Goal: Task Accomplishment & Management: Manage account settings

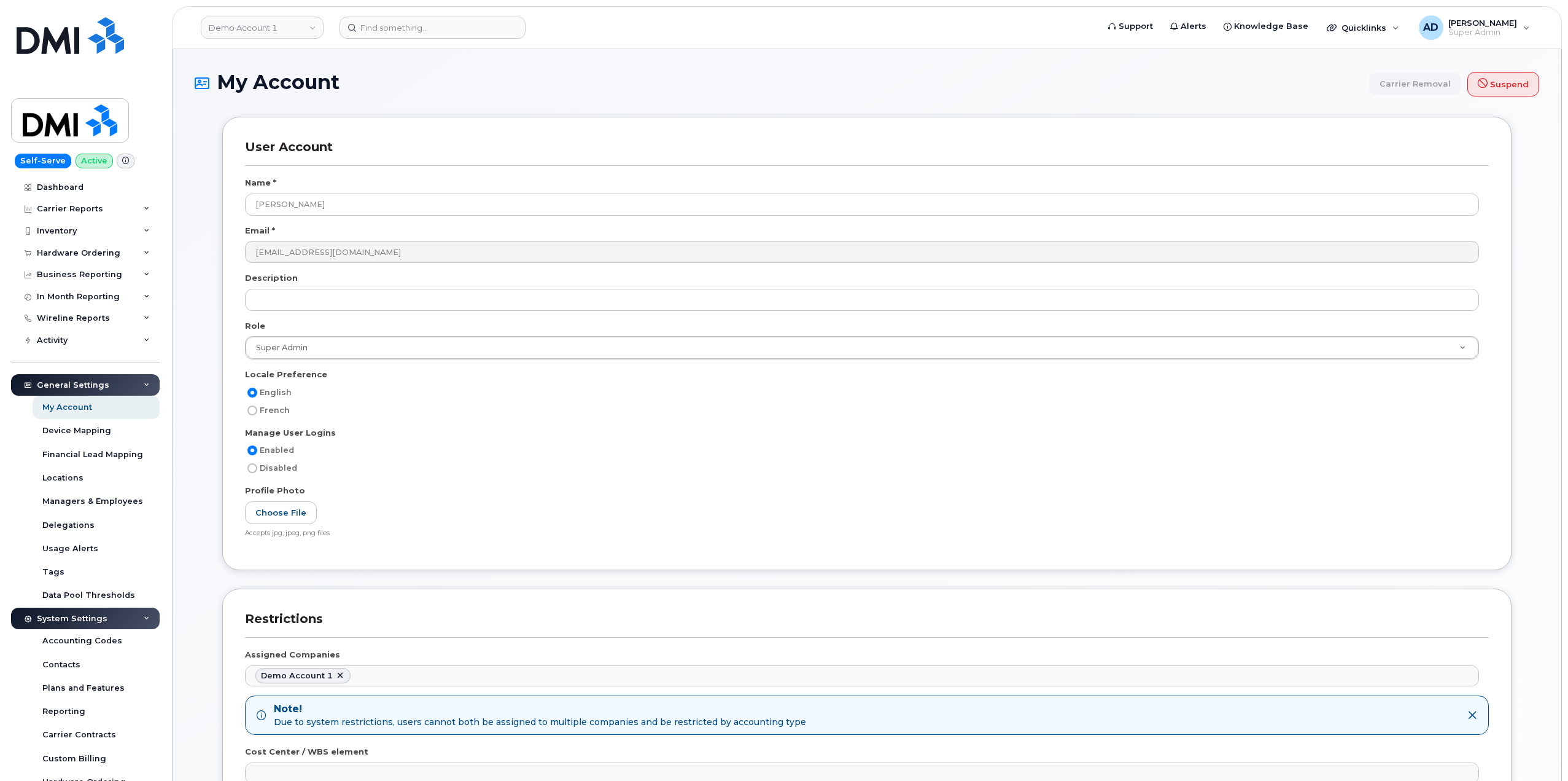
scroll to position [1924, 0]
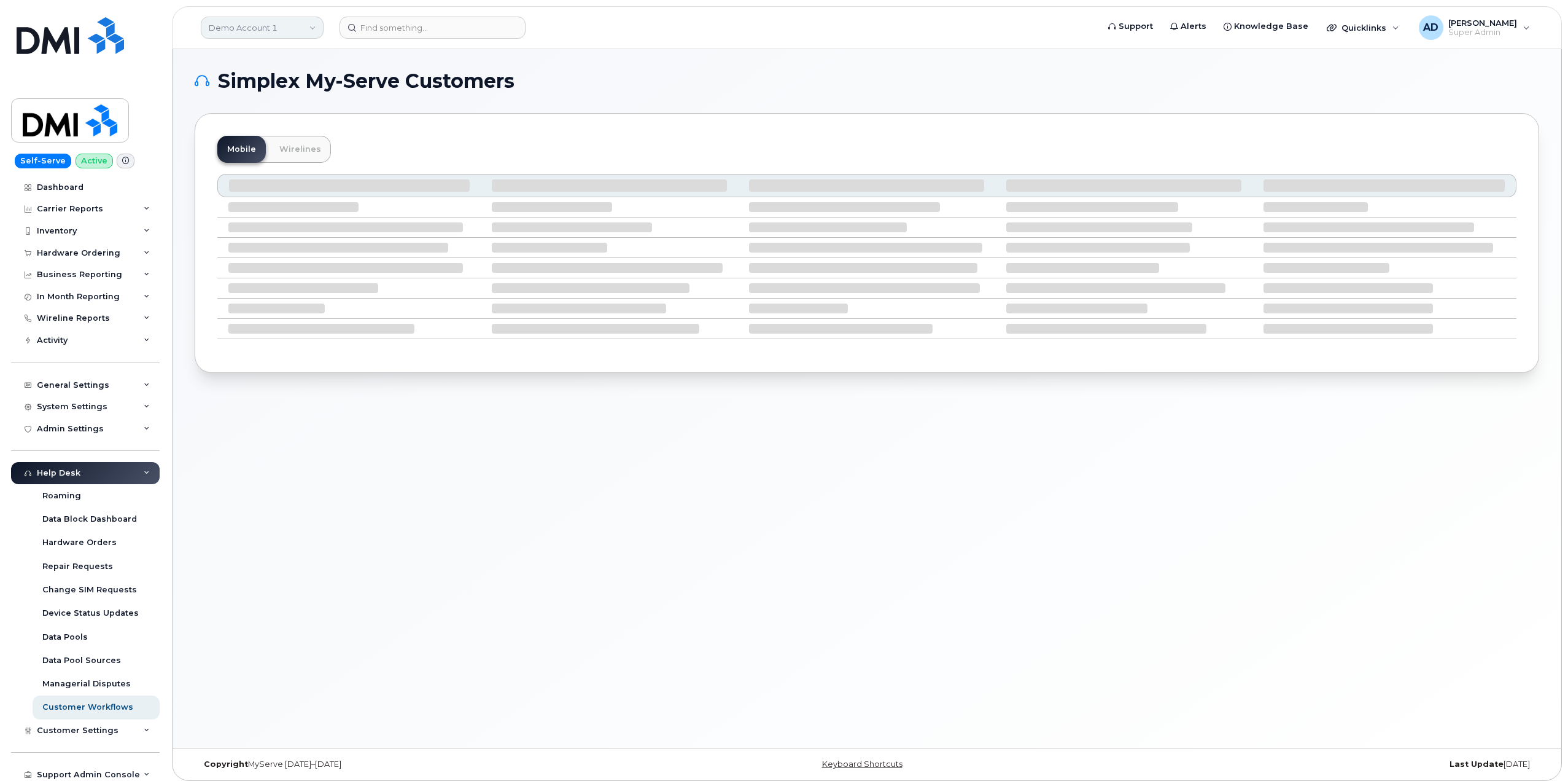
click at [274, 16] on link "Demo Account 1" at bounding box center [262, 27] width 123 height 22
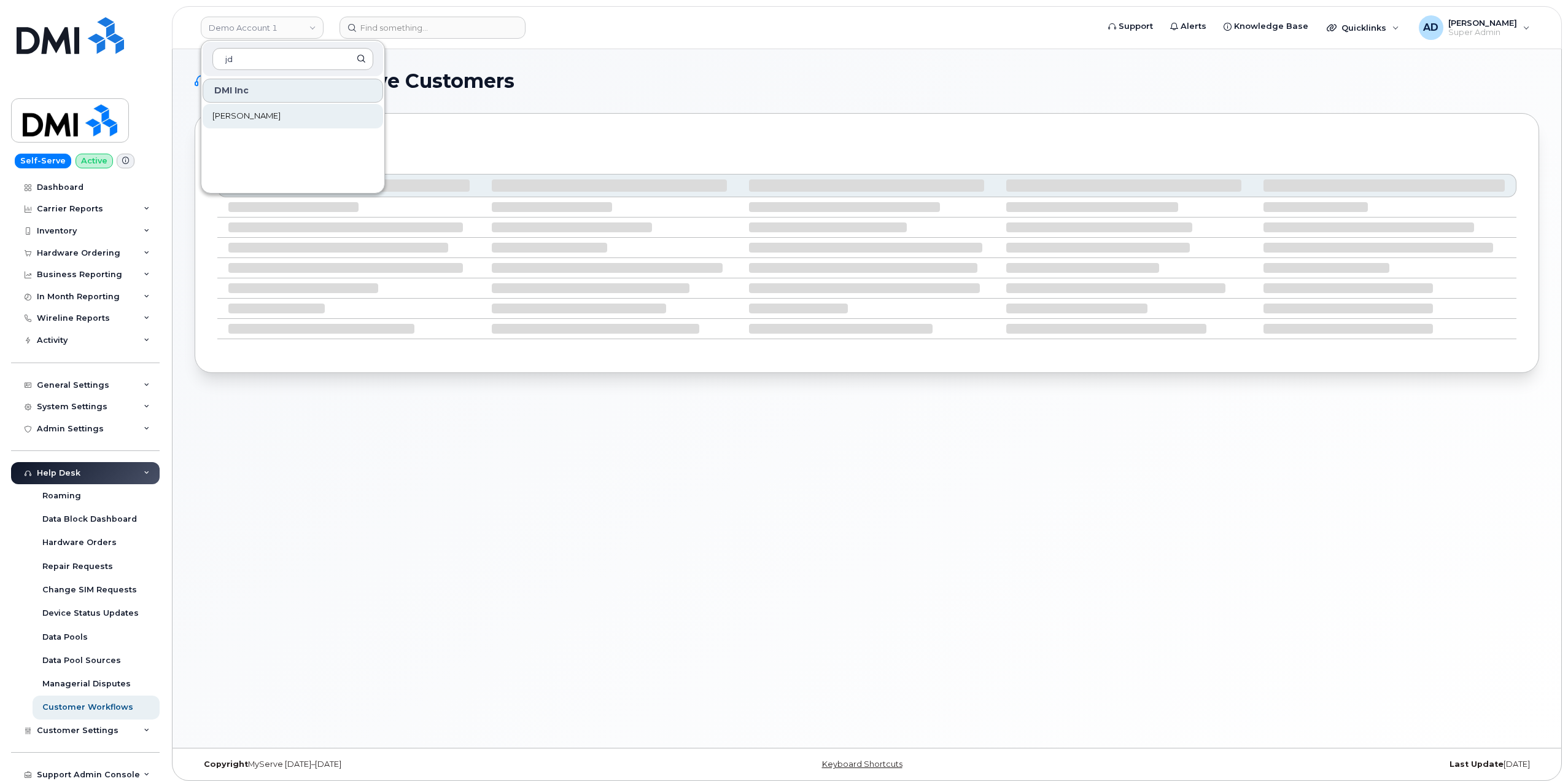
type input "jd"
click at [293, 116] on link "[PERSON_NAME]" at bounding box center [292, 116] width 181 height 24
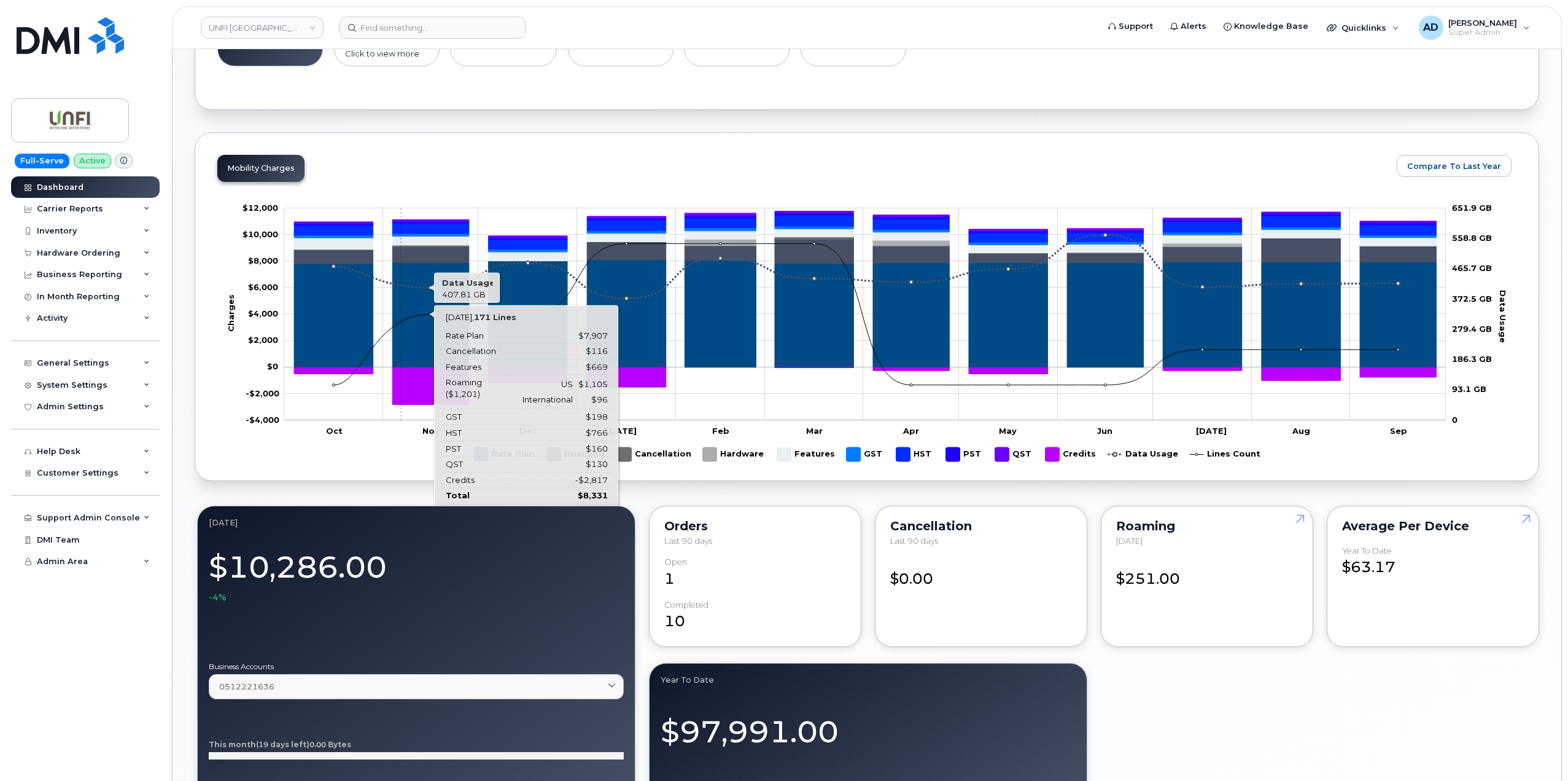
scroll to position [492, 0]
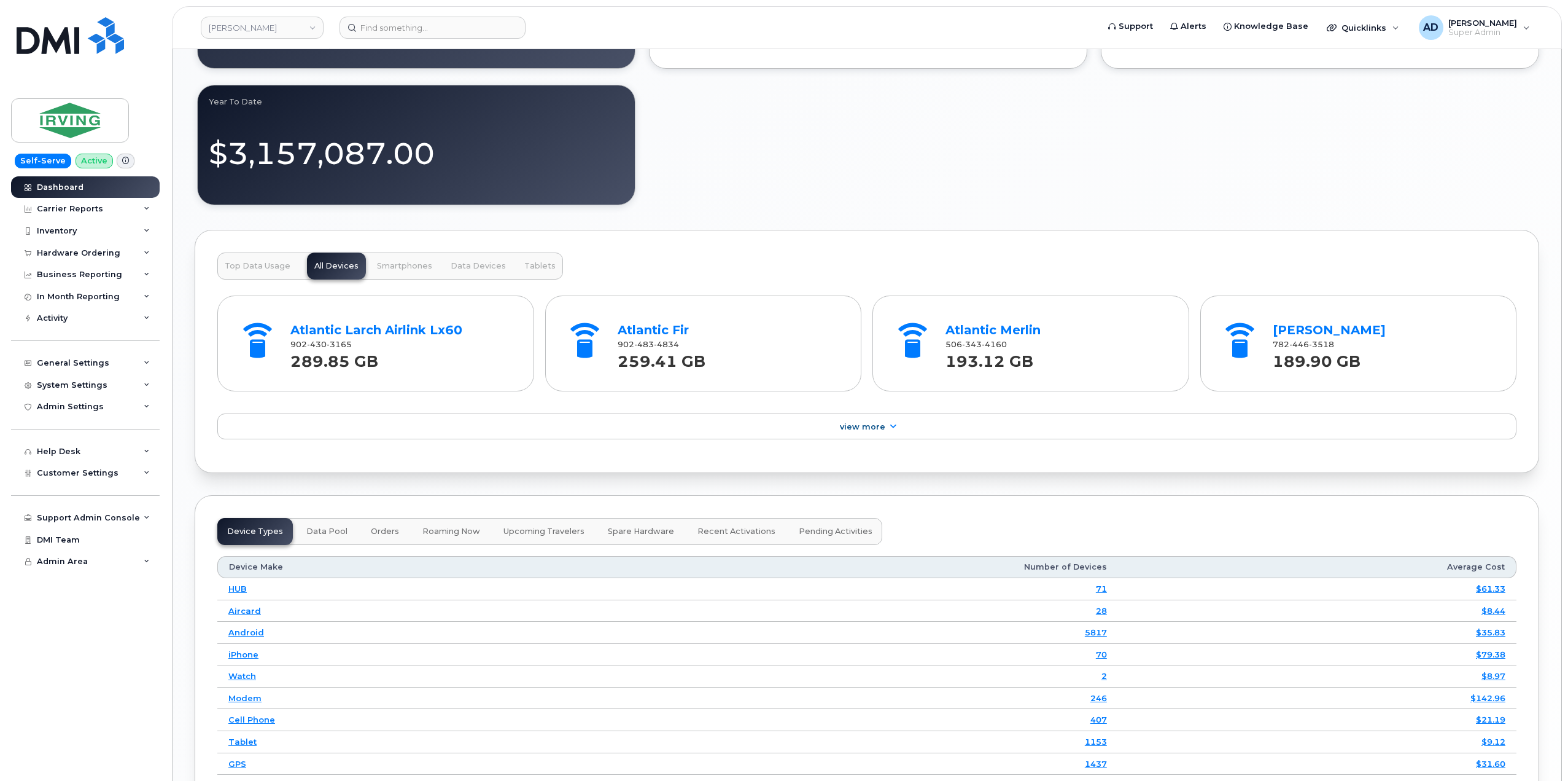
scroll to position [1222, 0]
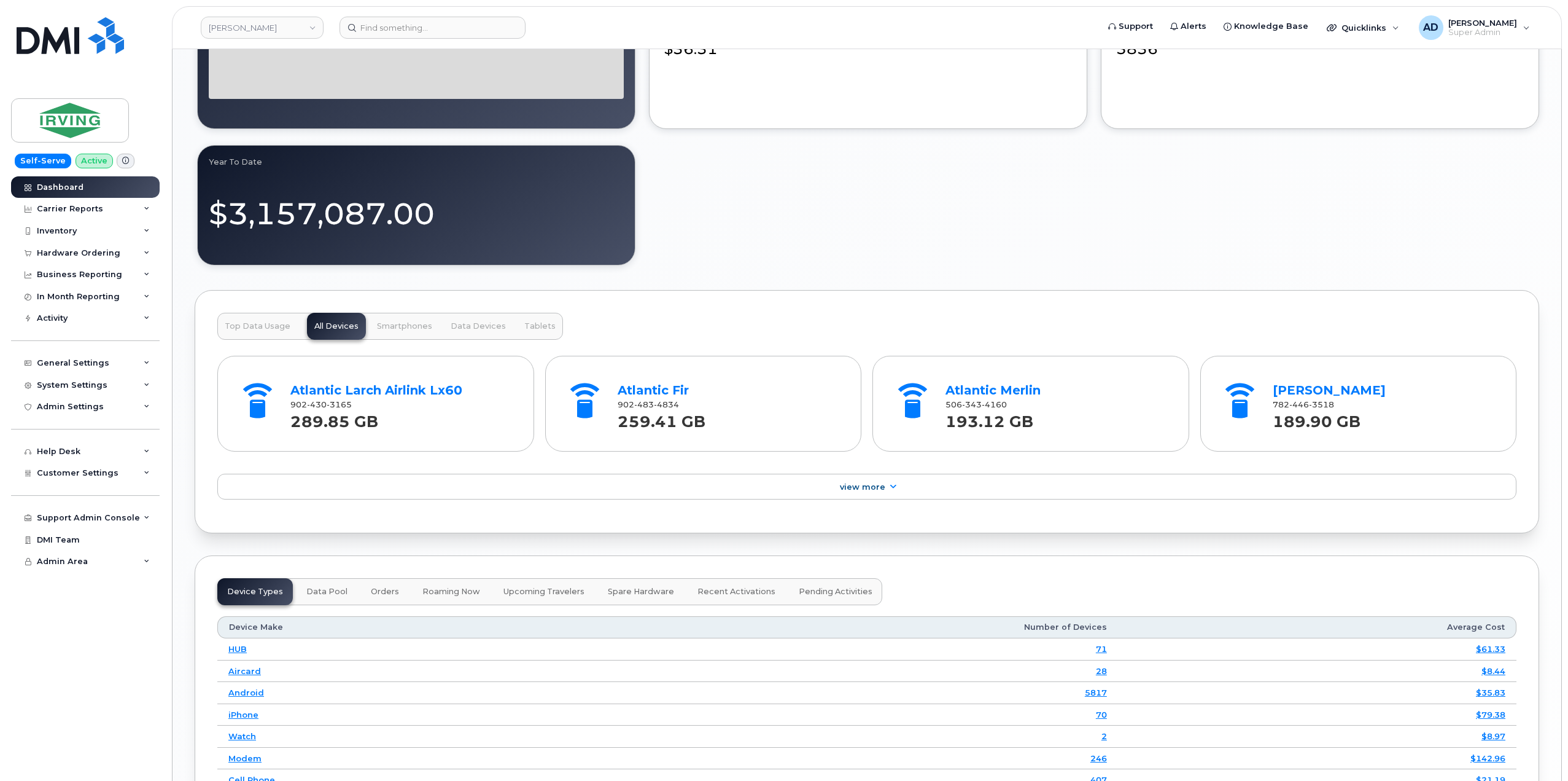
click at [268, 327] on span "Top Data Usage" at bounding box center [258, 326] width 66 height 10
click at [339, 332] on div "Top Data Usage All Devices Smartphones Data Devices Tablets" at bounding box center [390, 326] width 346 height 27
click at [410, 337] on button "Smartphones" at bounding box center [404, 326] width 70 height 27
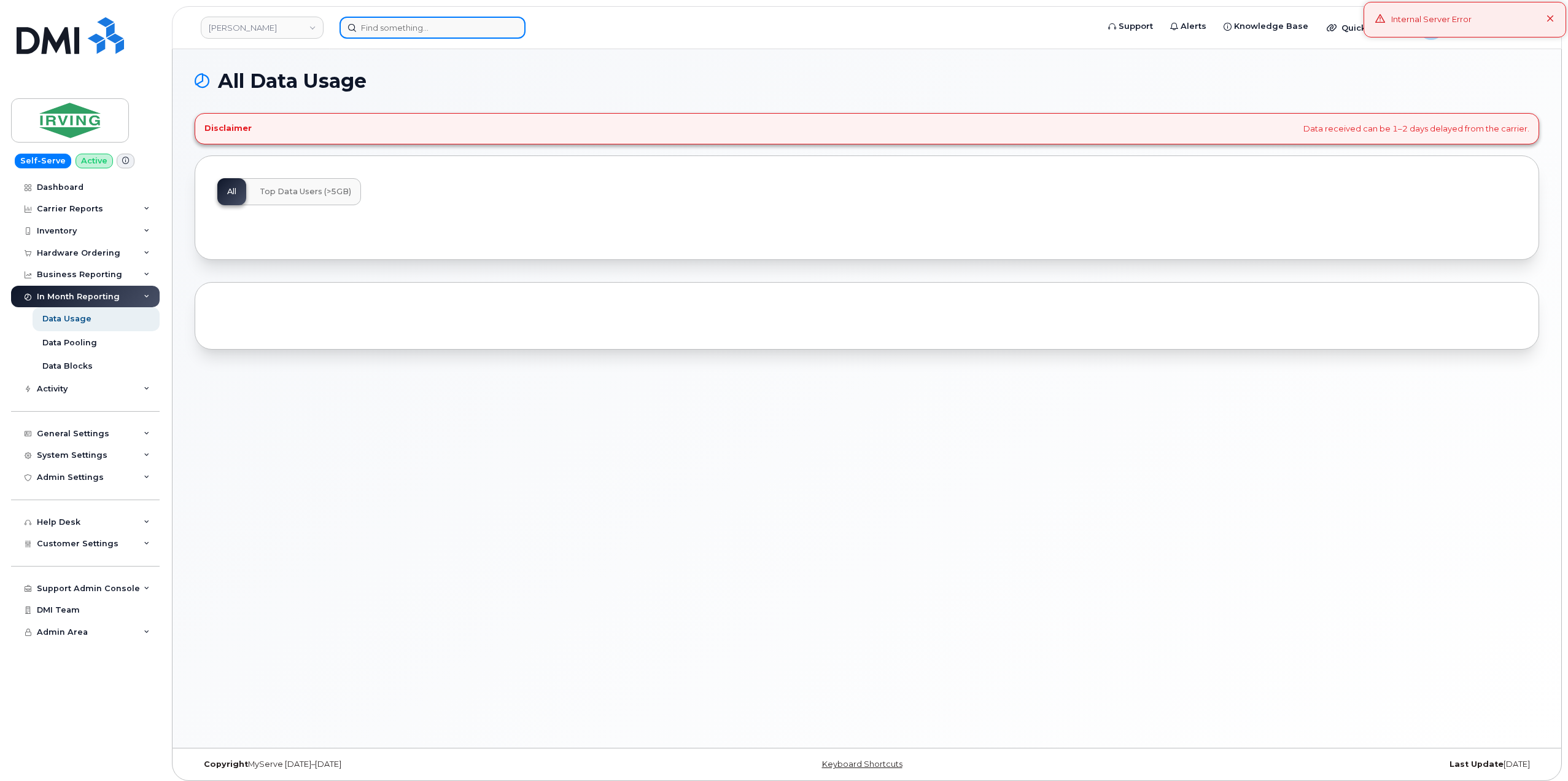
click at [381, 34] on input at bounding box center [432, 27] width 186 height 22
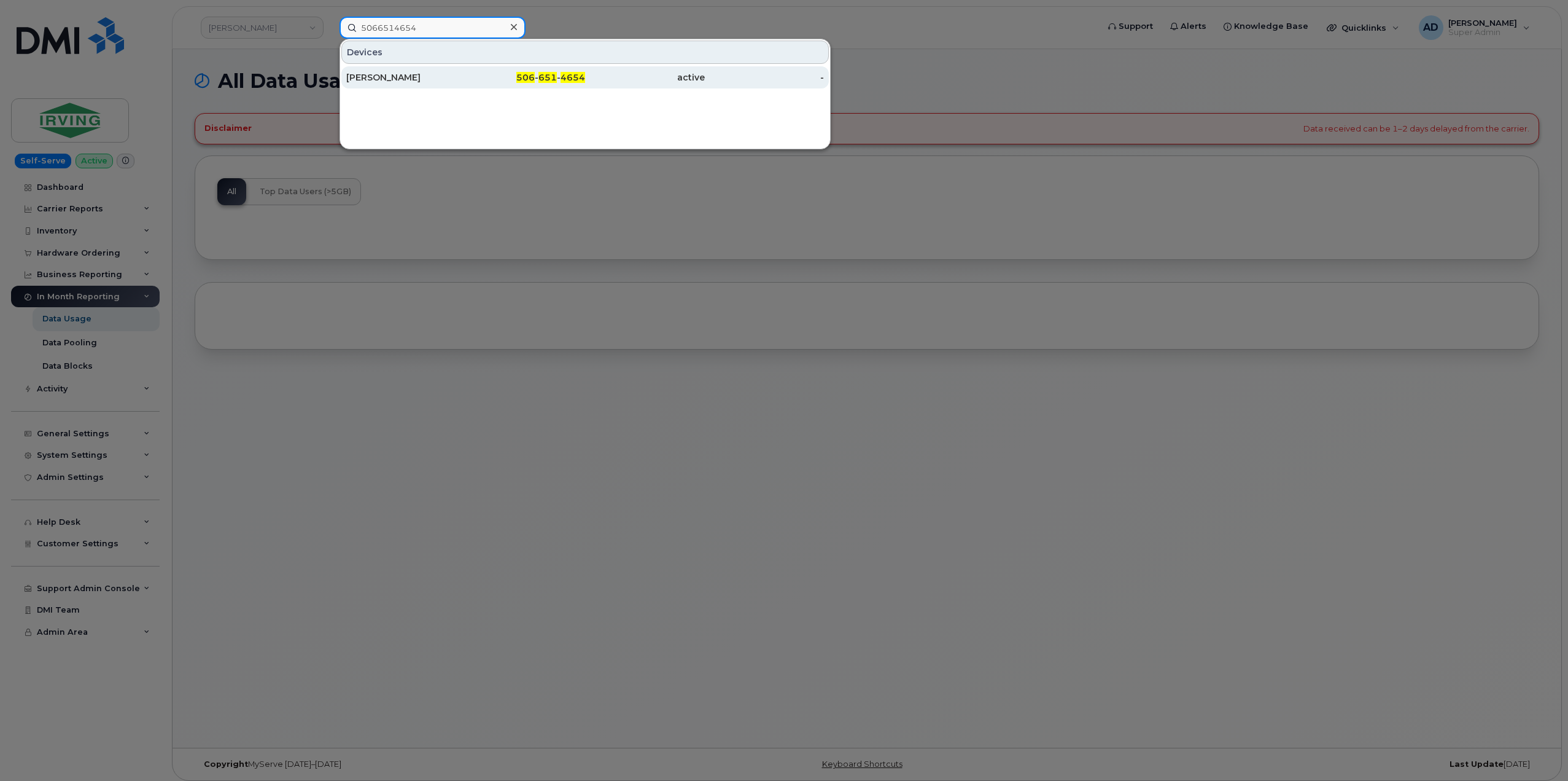
type input "5066514654"
click at [586, 79] on div "active" at bounding box center [646, 77] width 120 height 12
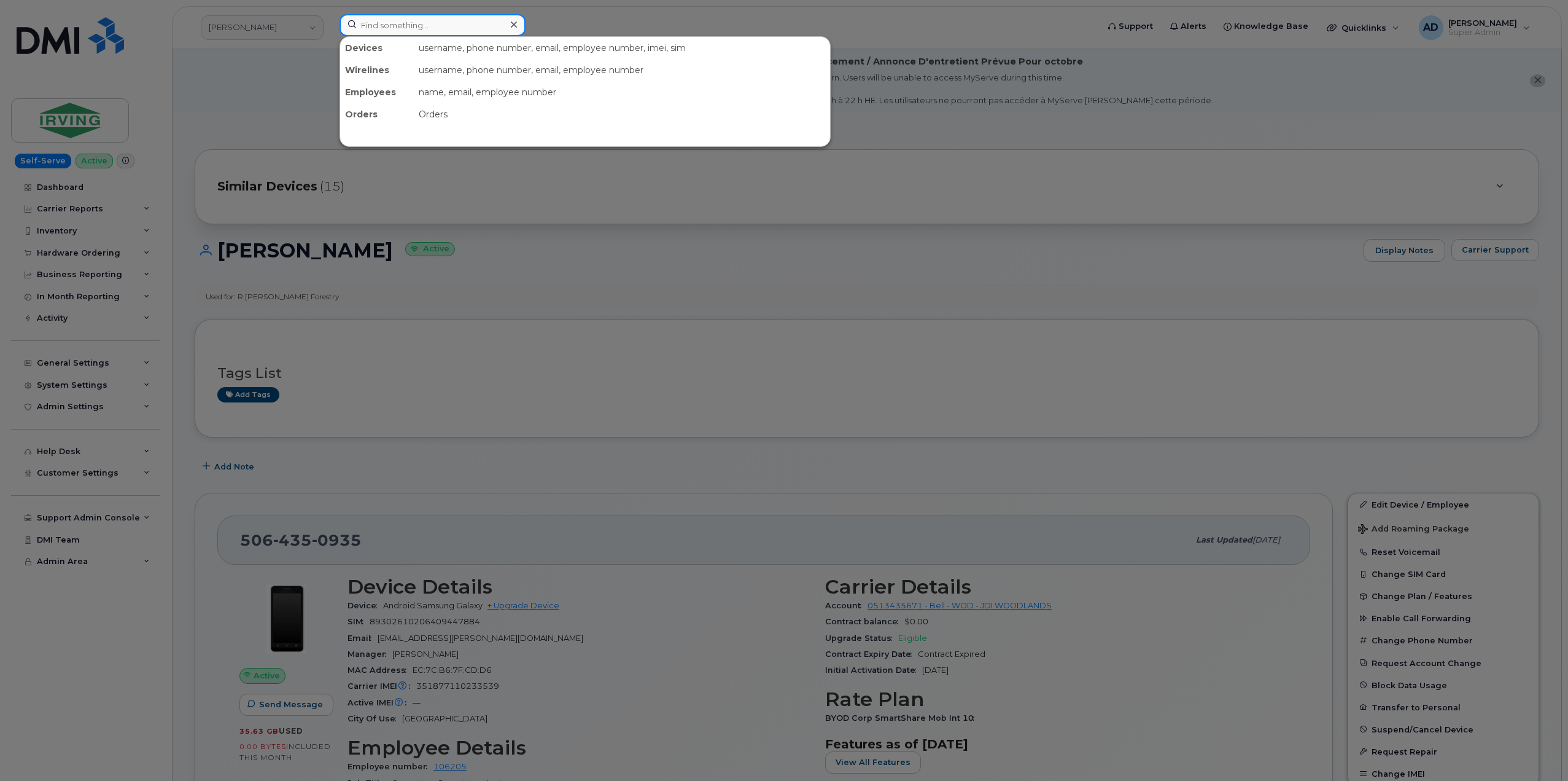
click at [405, 26] on input at bounding box center [432, 24] width 186 height 22
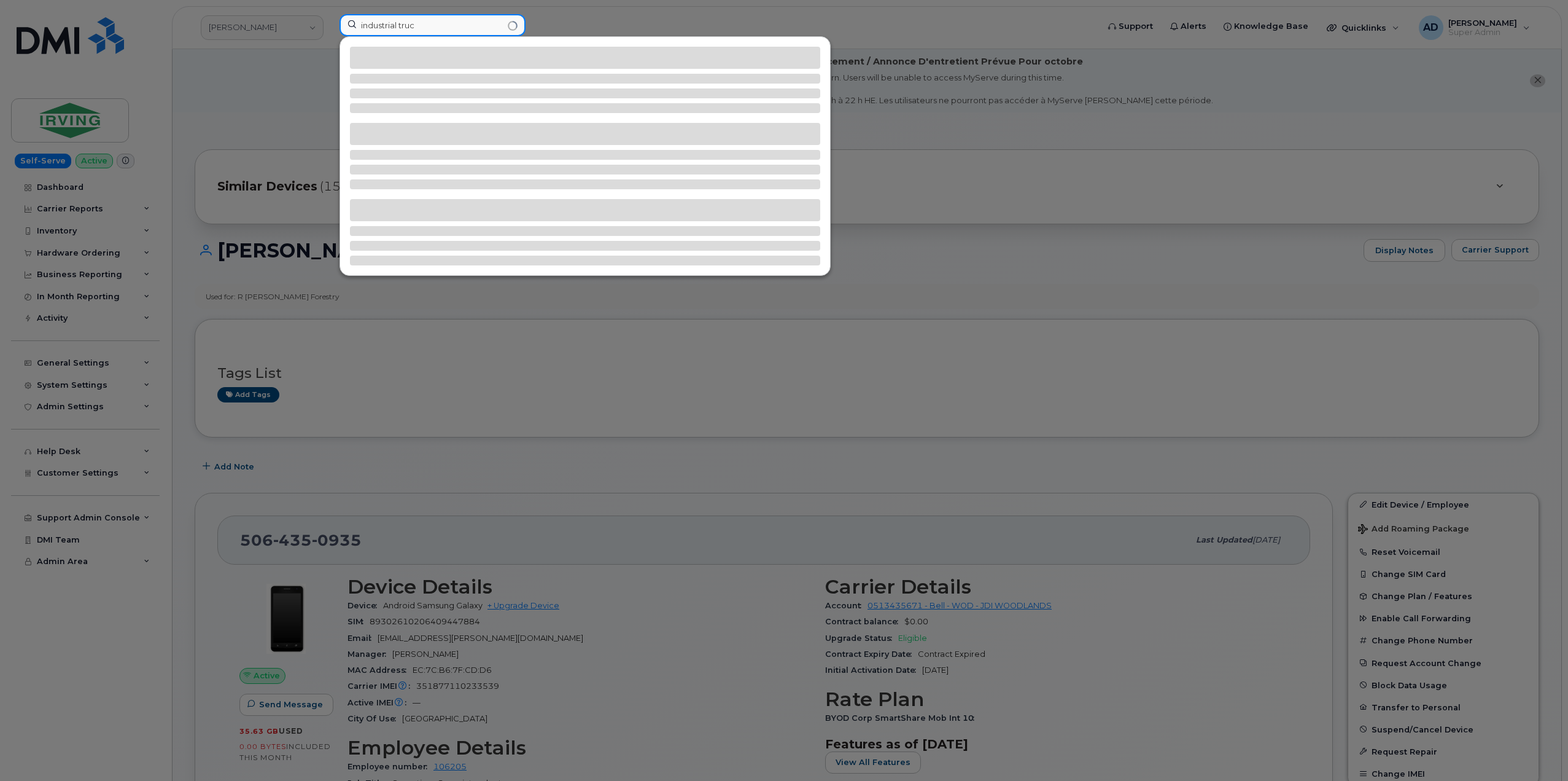
type input "industrial truc"
click at [226, 15] on div at bounding box center [784, 390] width 1568 height 781
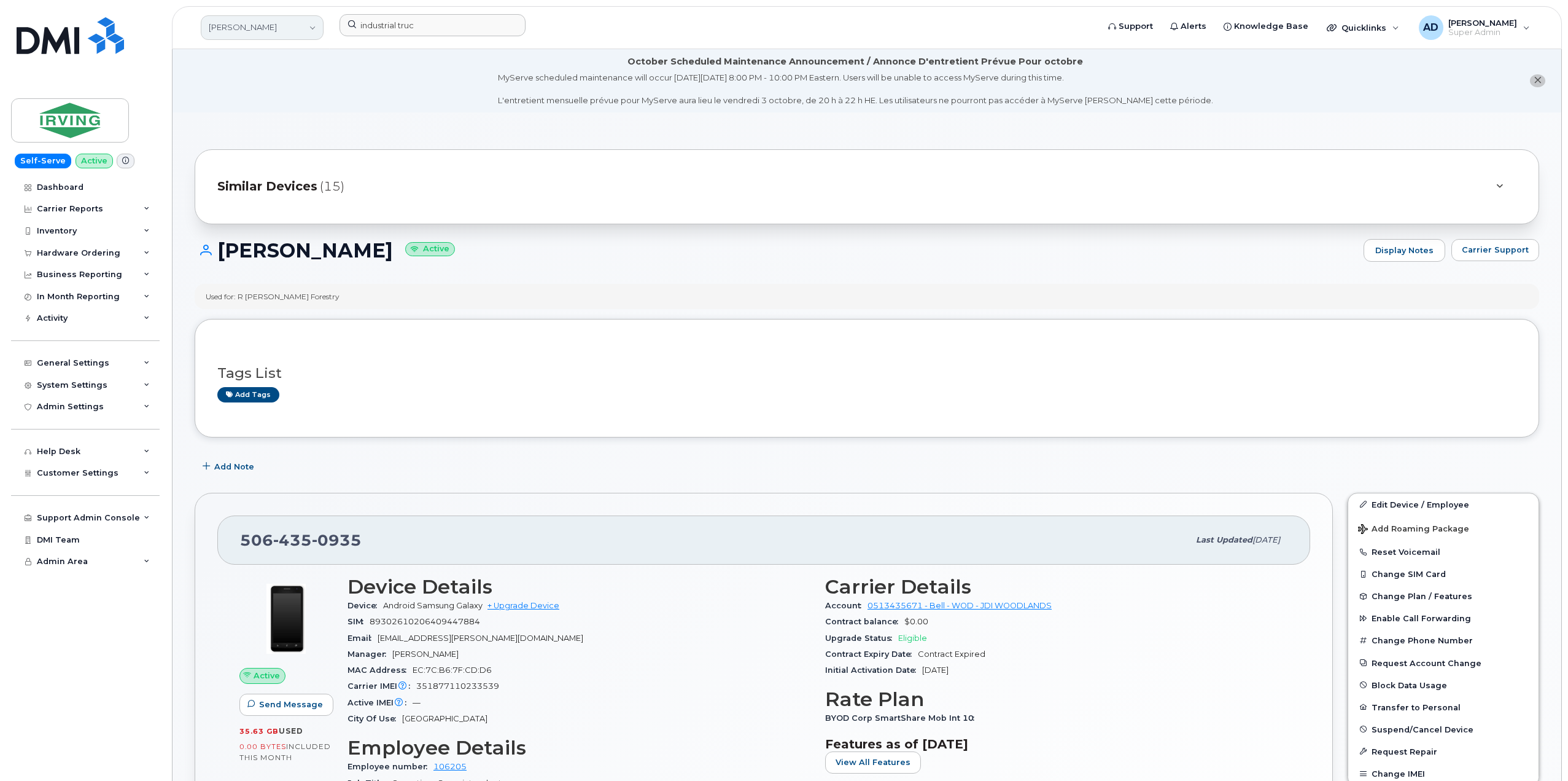
click at [247, 32] on link "JD Irving" at bounding box center [262, 28] width 123 height 24
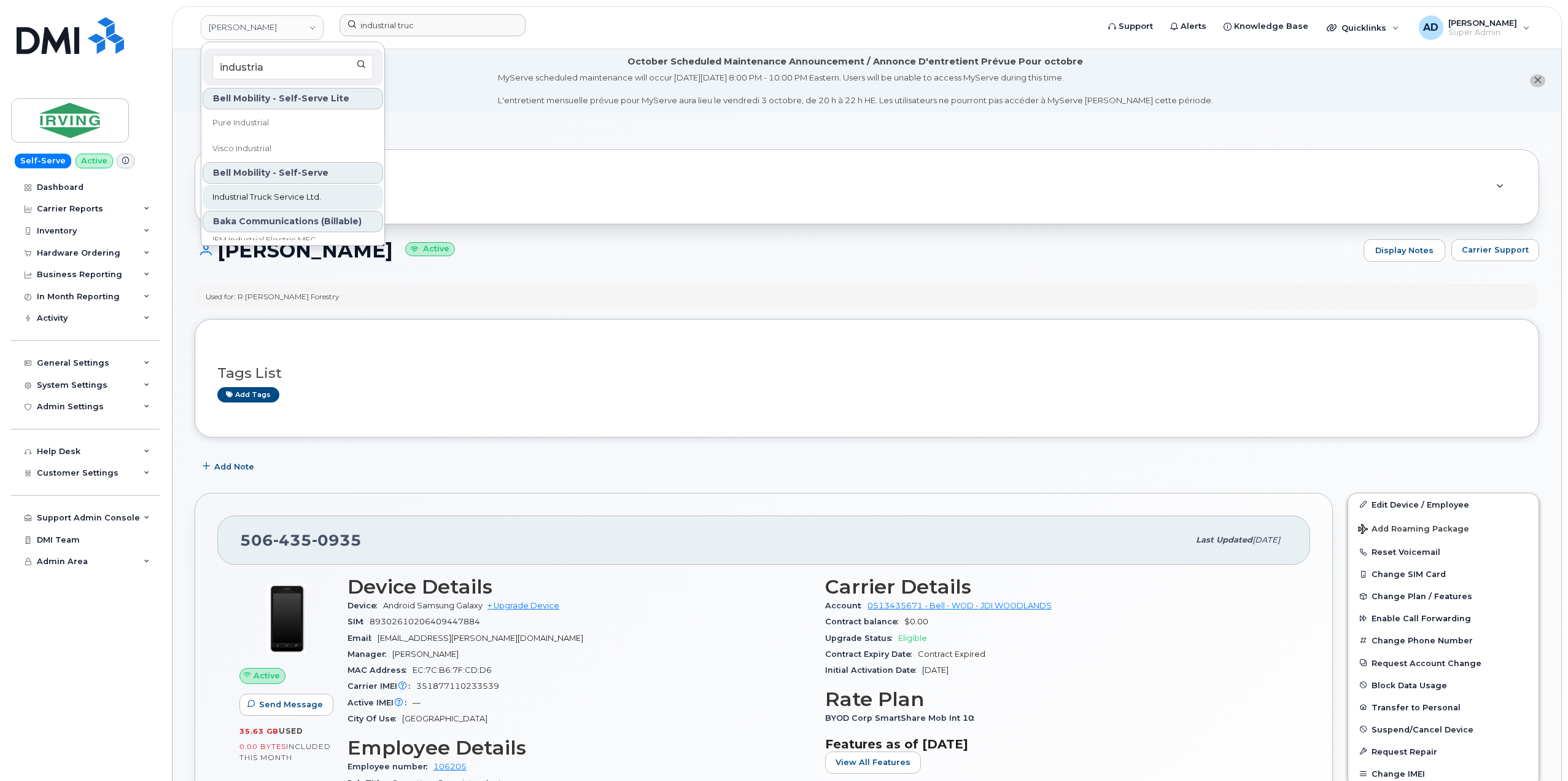
scroll to position [62, 0]
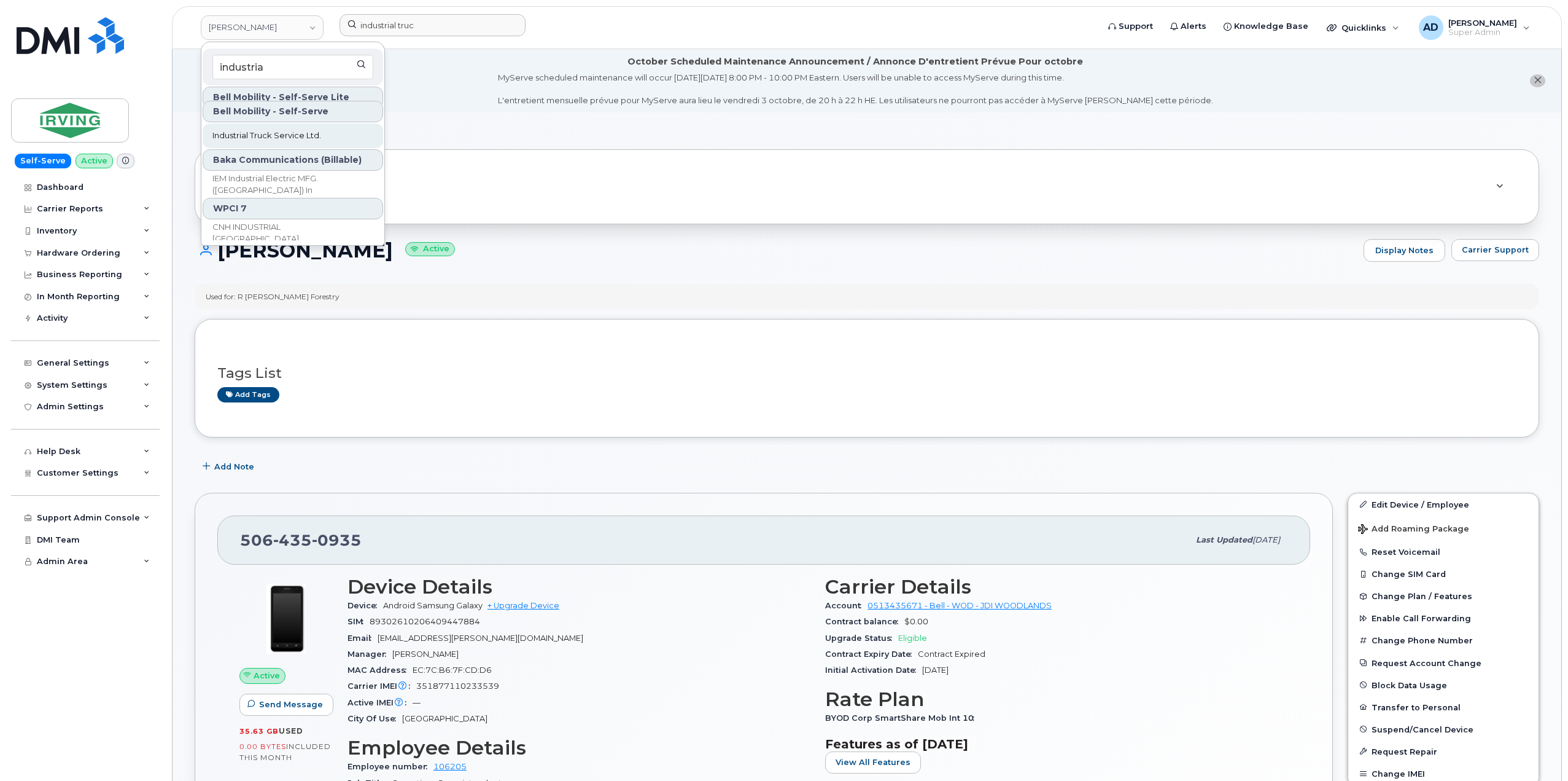
type input "industria"
click at [320, 135] on span "Industrial Truck Service Ltd." at bounding box center [266, 135] width 109 height 12
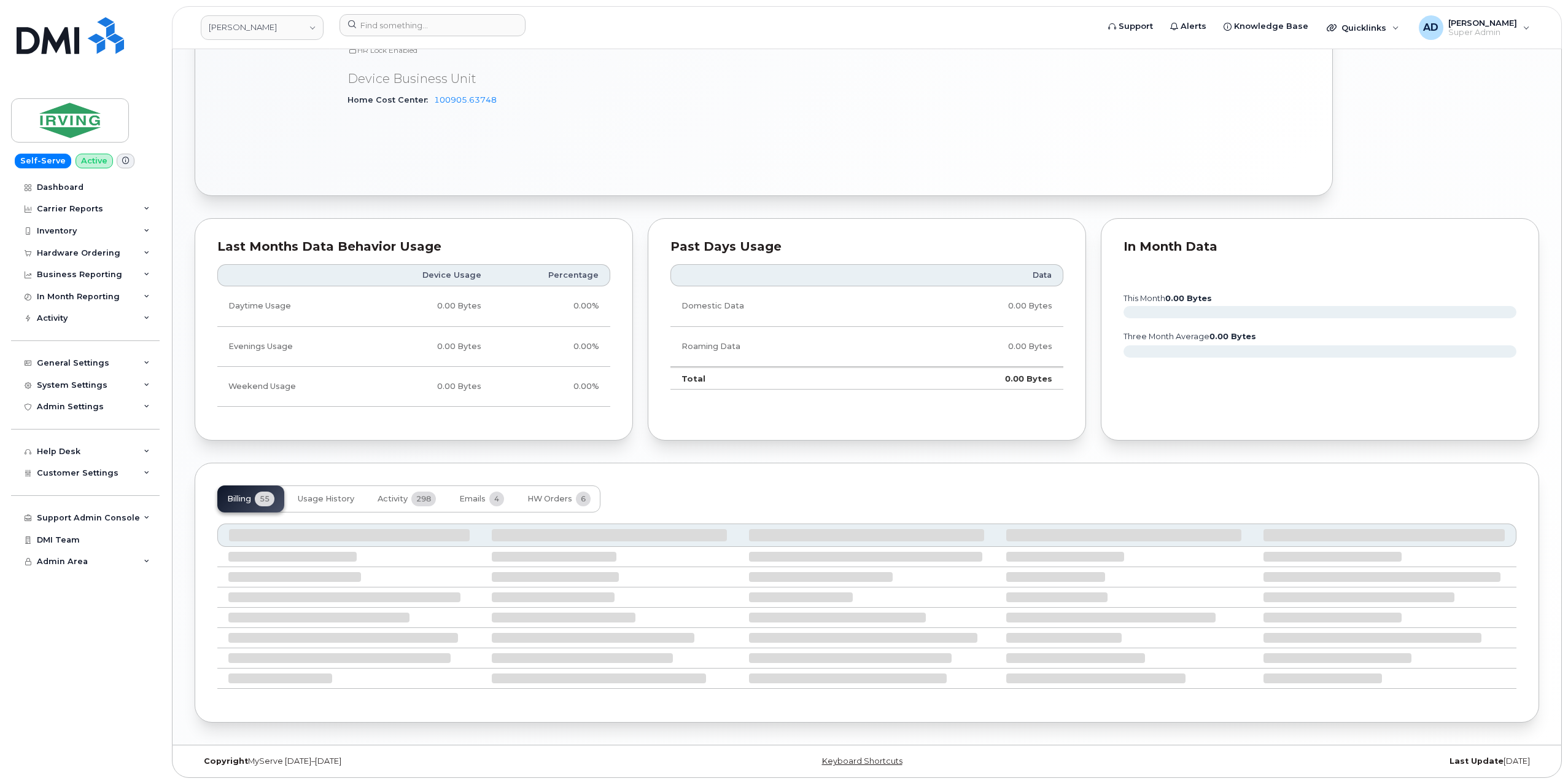
scroll to position [1013, 0]
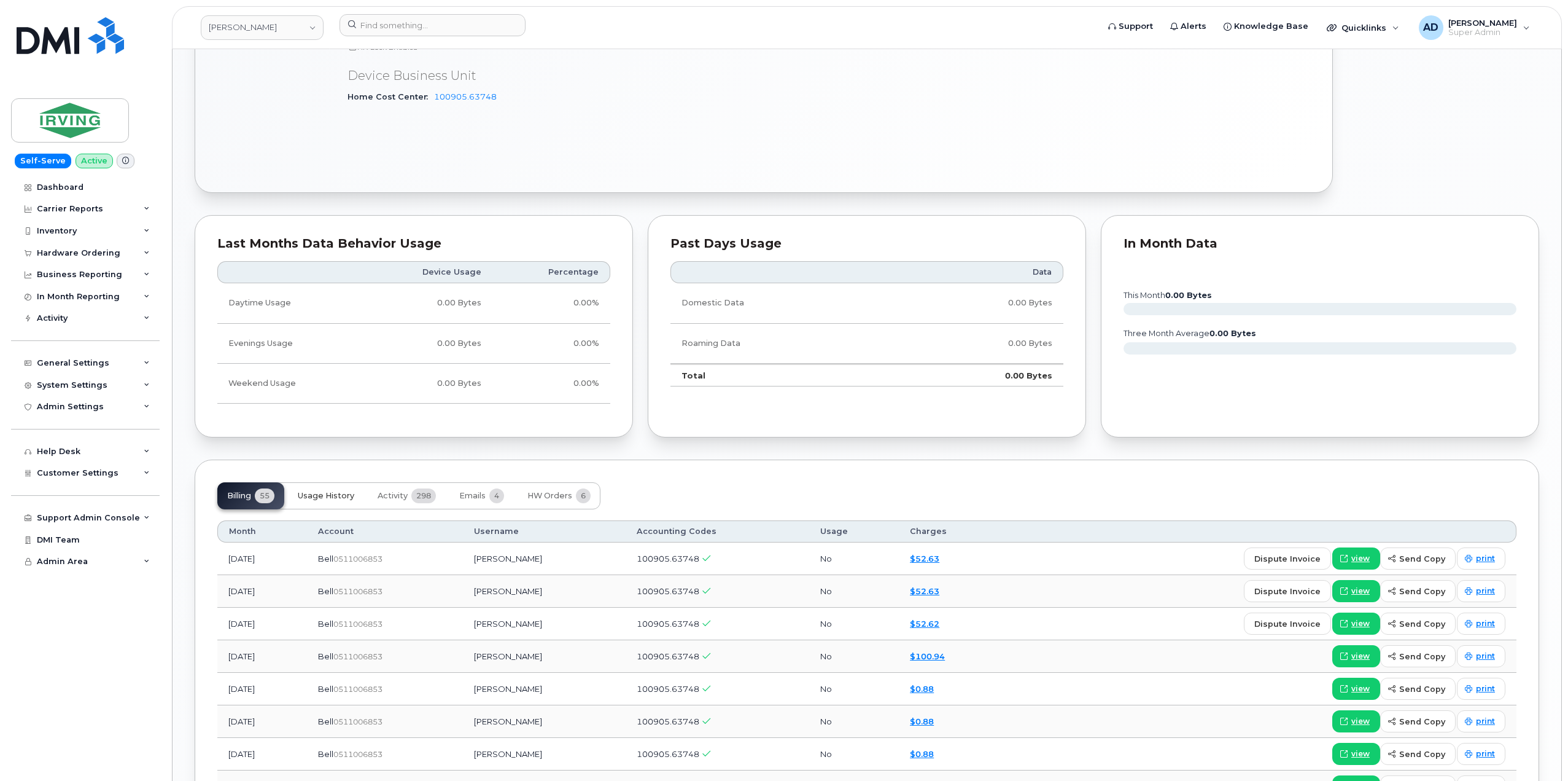
click at [332, 496] on span "Usage History" at bounding box center [326, 496] width 57 height 10
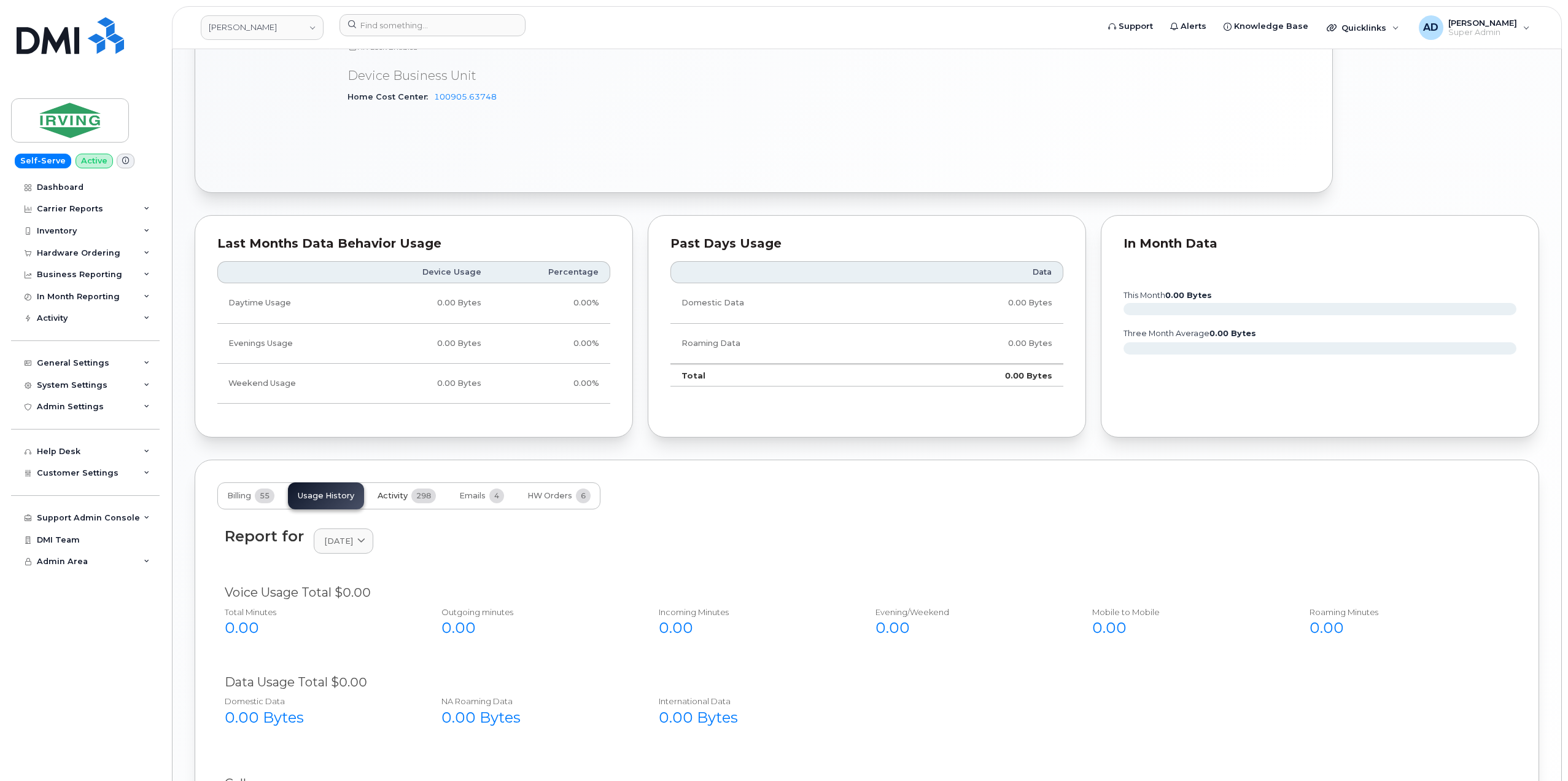
click at [414, 497] on span "298" at bounding box center [424, 496] width 24 height 15
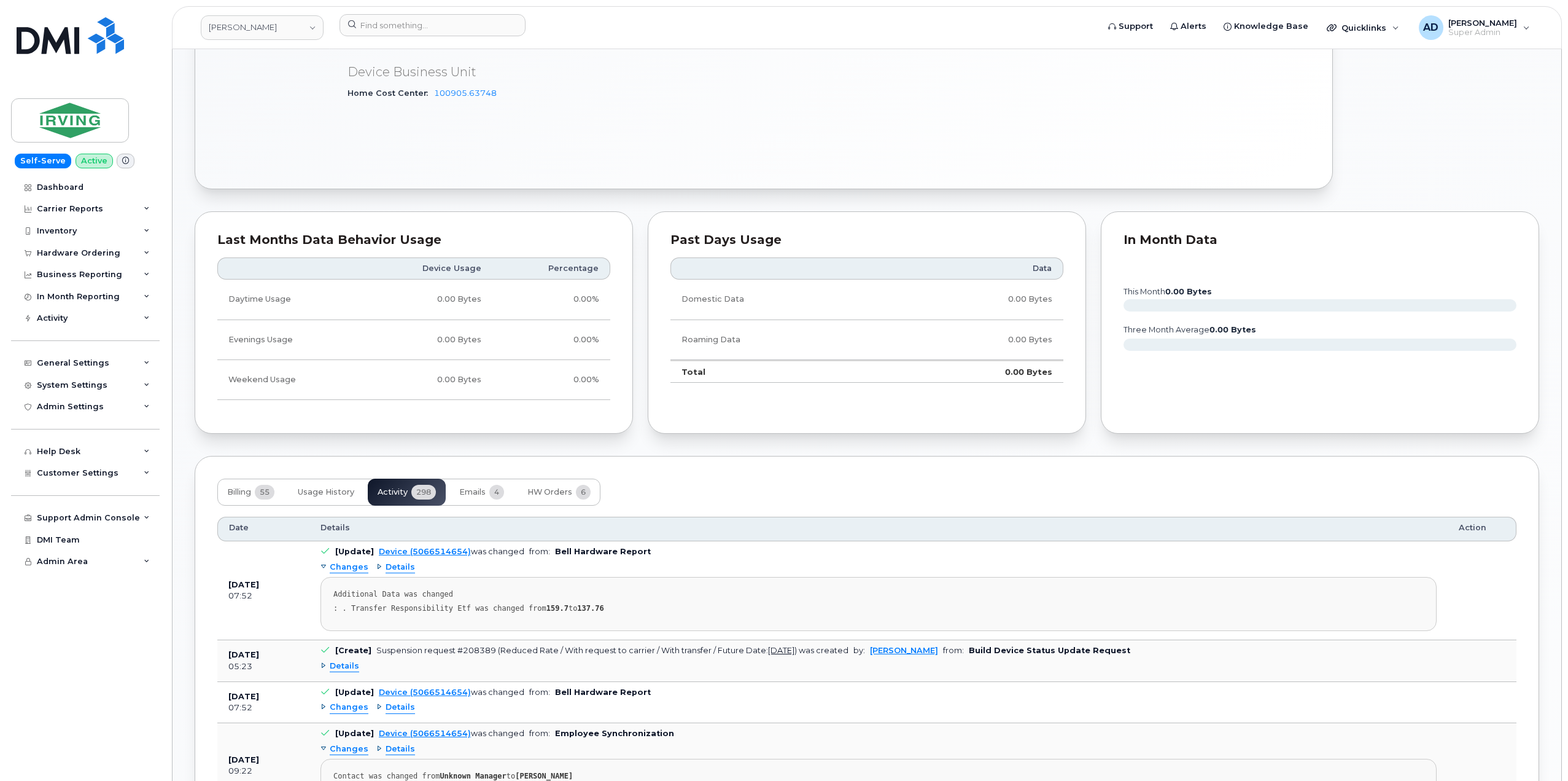
scroll to position [1136, 0]
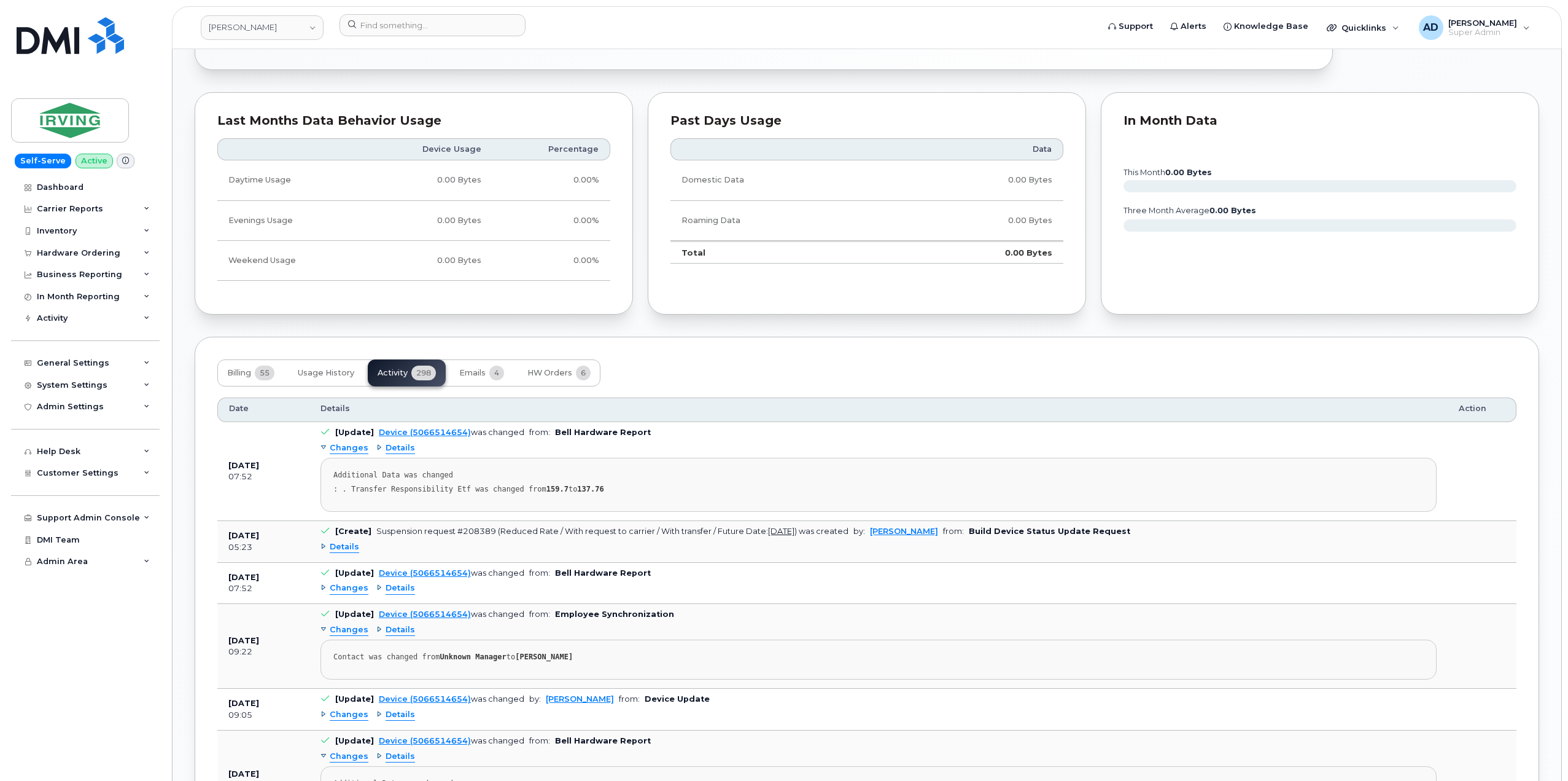
click at [355, 550] on span "Details" at bounding box center [344, 547] width 29 height 11
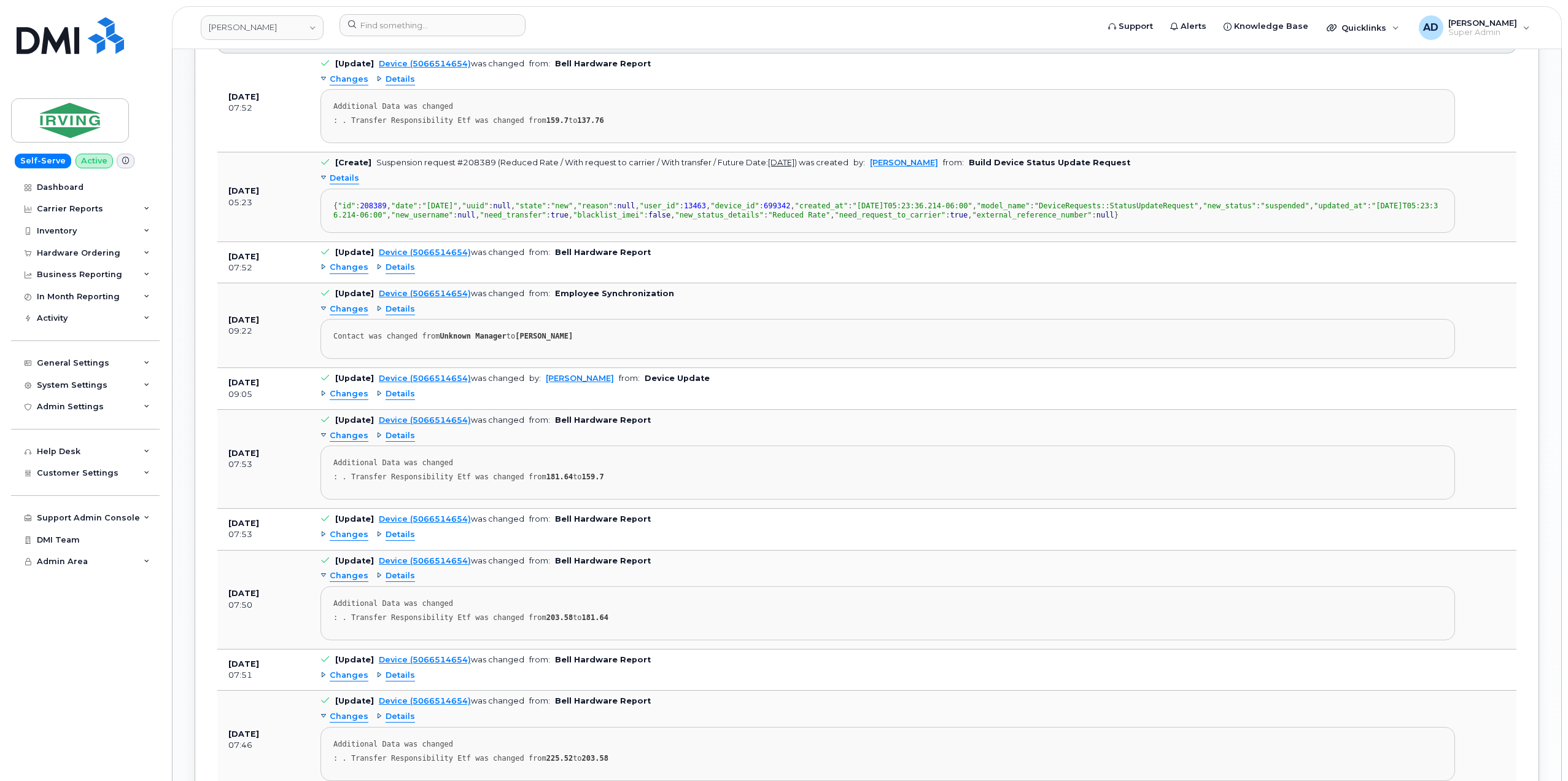
scroll to position [1381, 0]
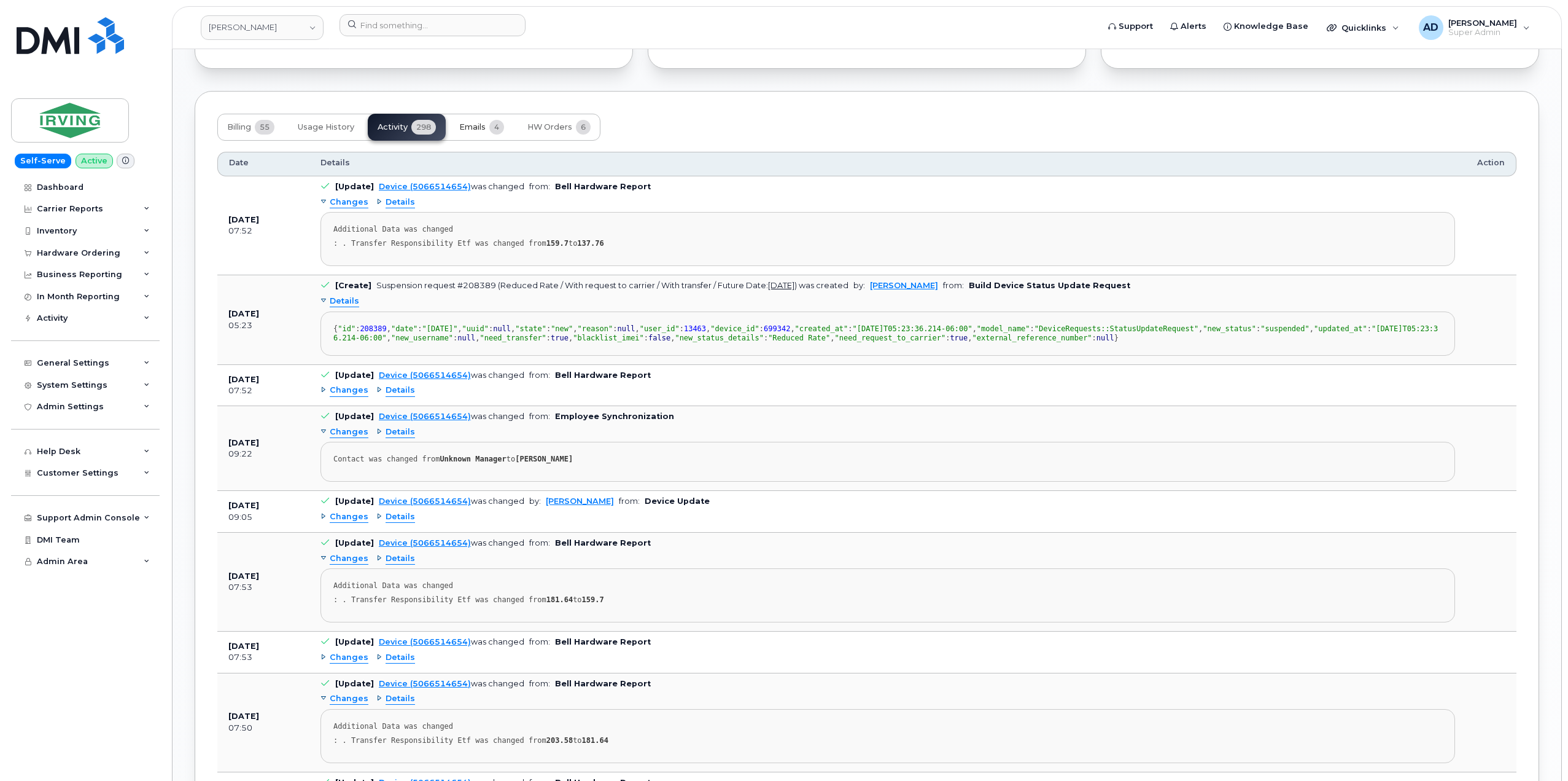
click at [499, 130] on span "4" at bounding box center [496, 127] width 15 height 15
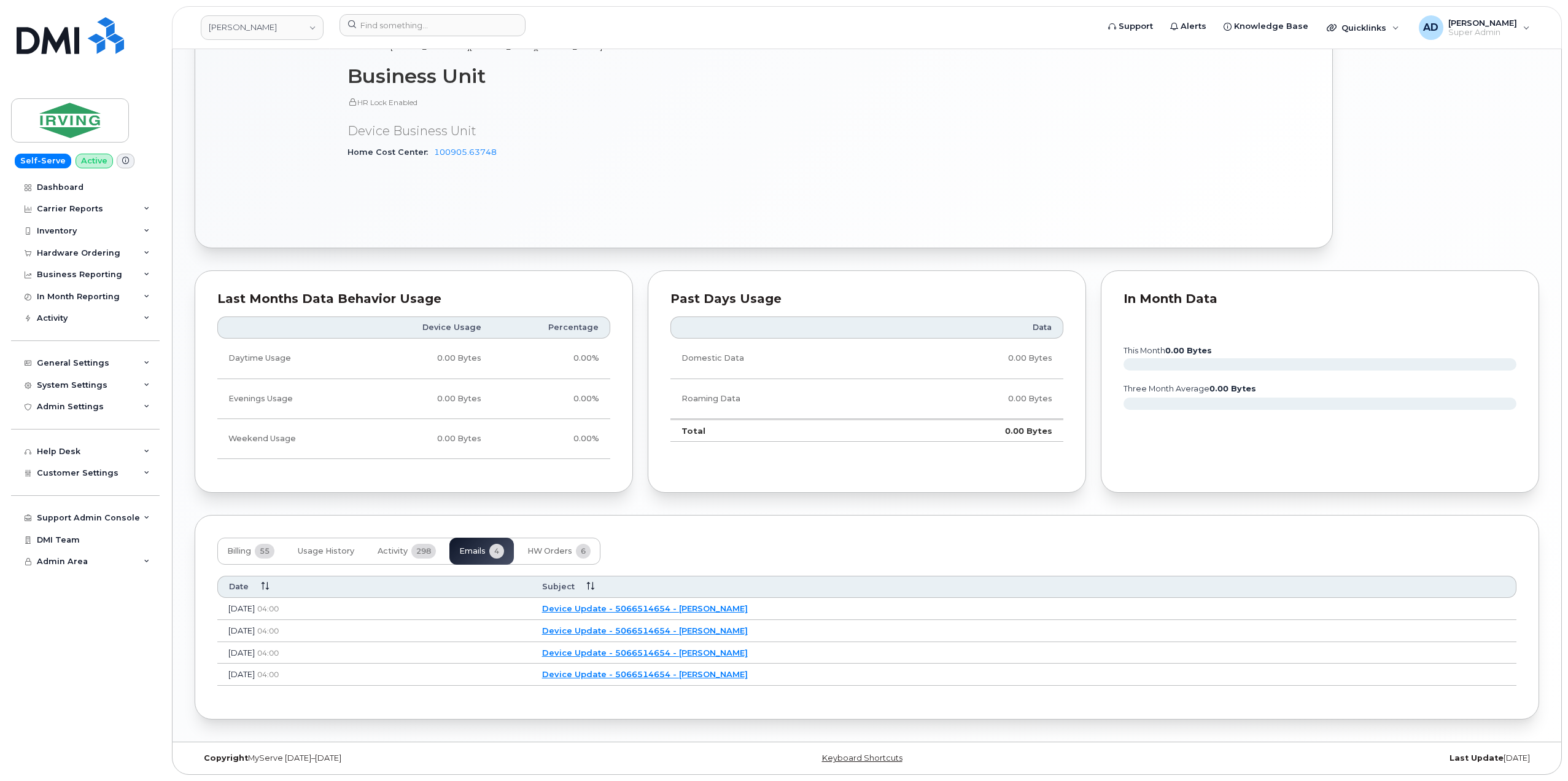
scroll to position [958, 0]
click at [568, 557] on button "HW Orders 6" at bounding box center [559, 550] width 83 height 27
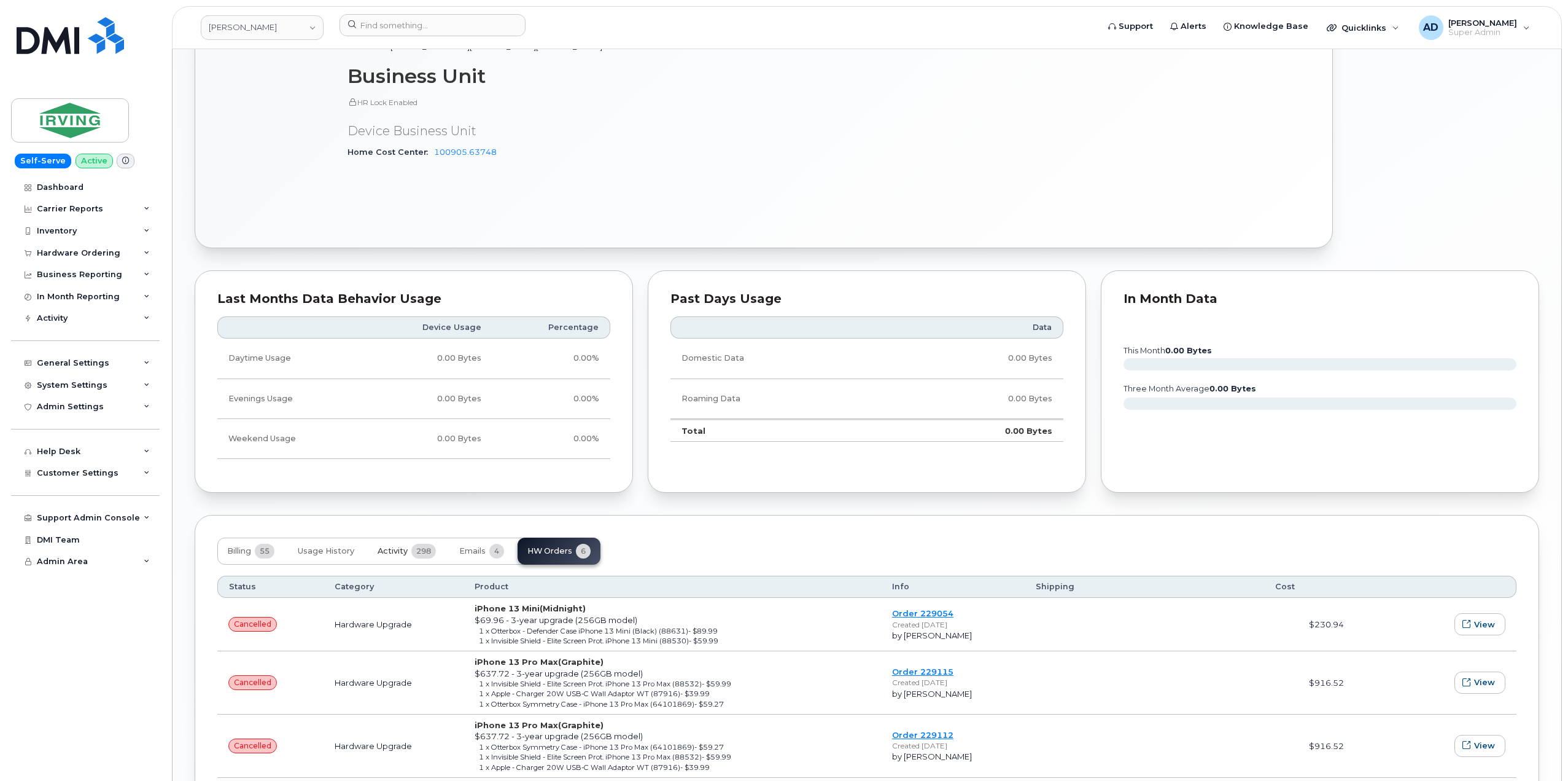
click at [415, 548] on span "298" at bounding box center [424, 551] width 24 height 15
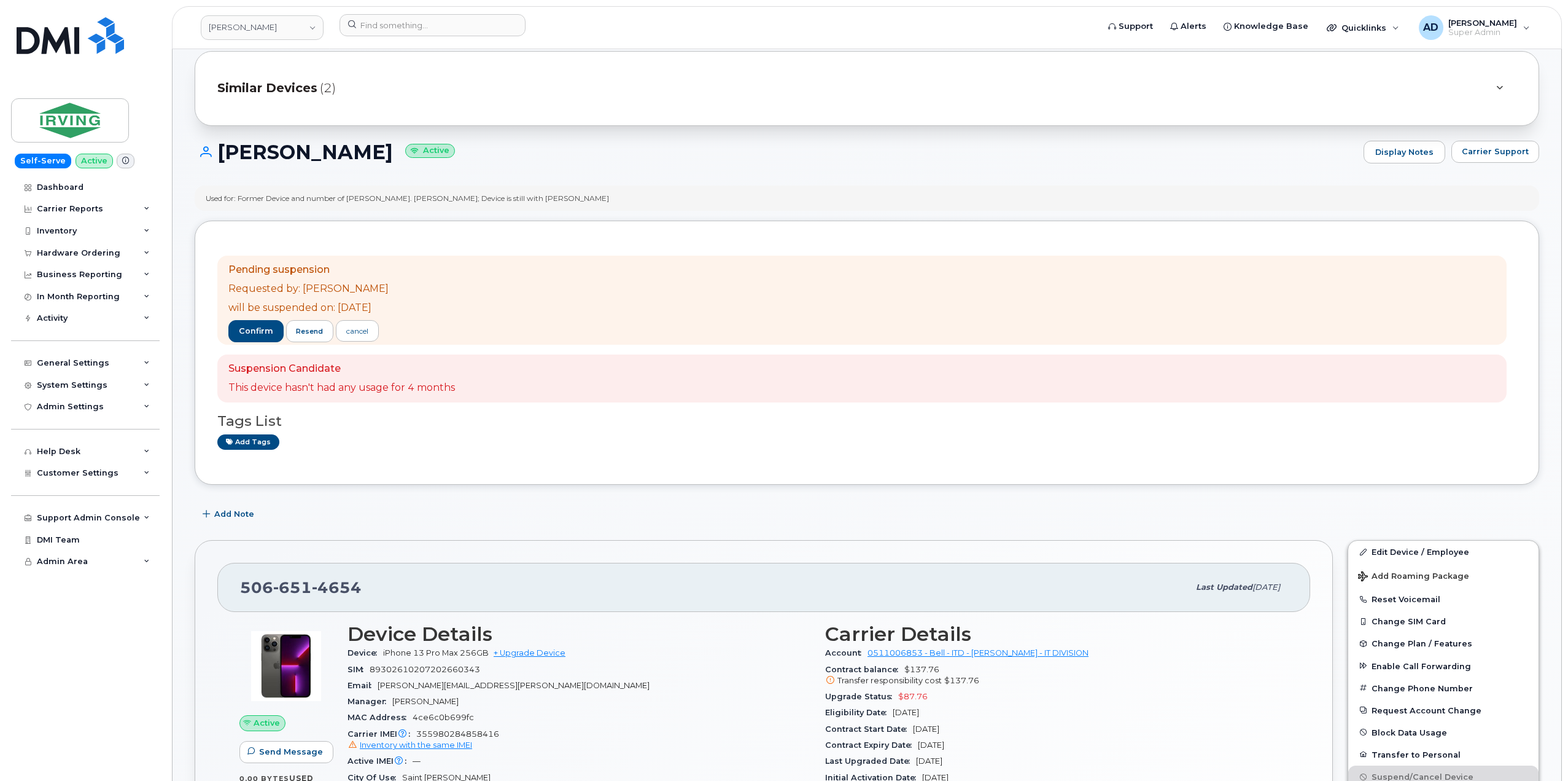
scroll to position [184, 0]
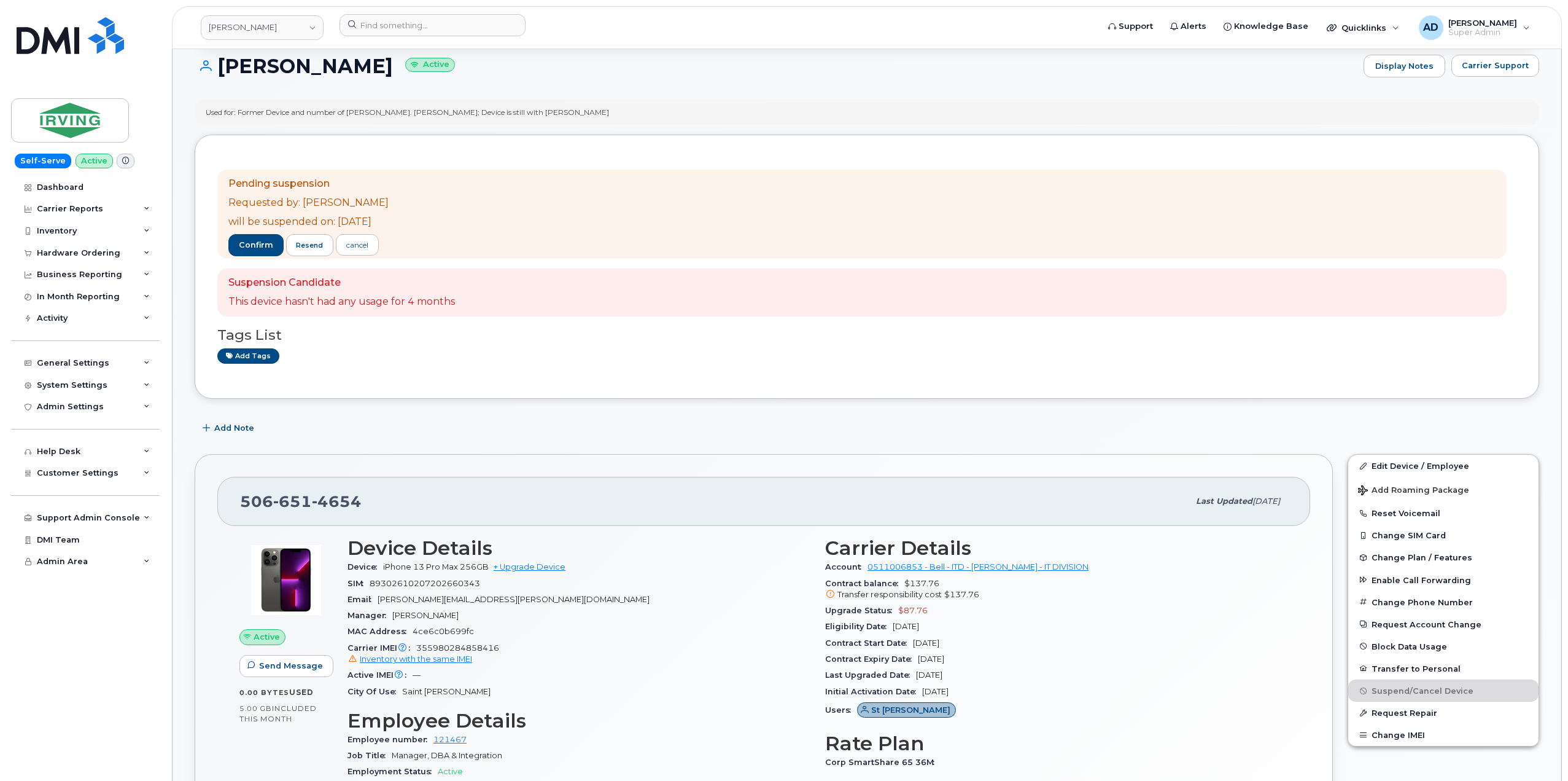
click at [372, 489] on div "506 651 4654 Last updated Oct 01, 2025" at bounding box center [764, 501] width 1093 height 49
drag, startPoint x: 373, startPoint y: 504, endPoint x: 320, endPoint y: 481, distance: 57.8
click at [245, 500] on div "506 651 4654" at bounding box center [714, 501] width 948 height 26
copy span "06 651 4654"
click at [372, 508] on div "506 651 4654" at bounding box center [714, 501] width 948 height 26
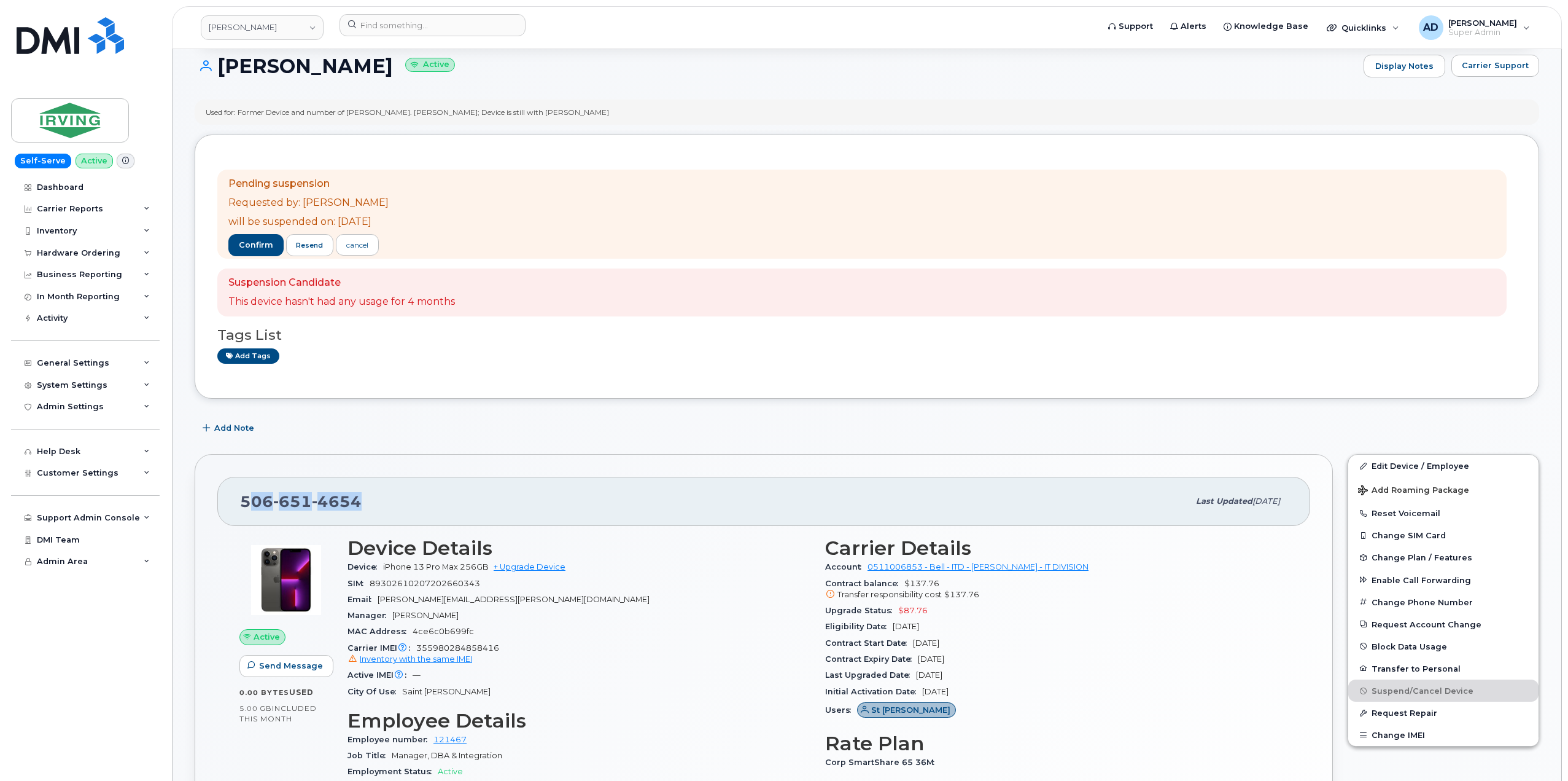
click at [286, 500] on span "651" at bounding box center [292, 501] width 39 height 19
drag, startPoint x: 241, startPoint y: 497, endPoint x: 768, endPoint y: 292, distance: 565.5
click at [382, 492] on div "506 651 4654" at bounding box center [714, 501] width 948 height 26
copy span "506 651 4654"
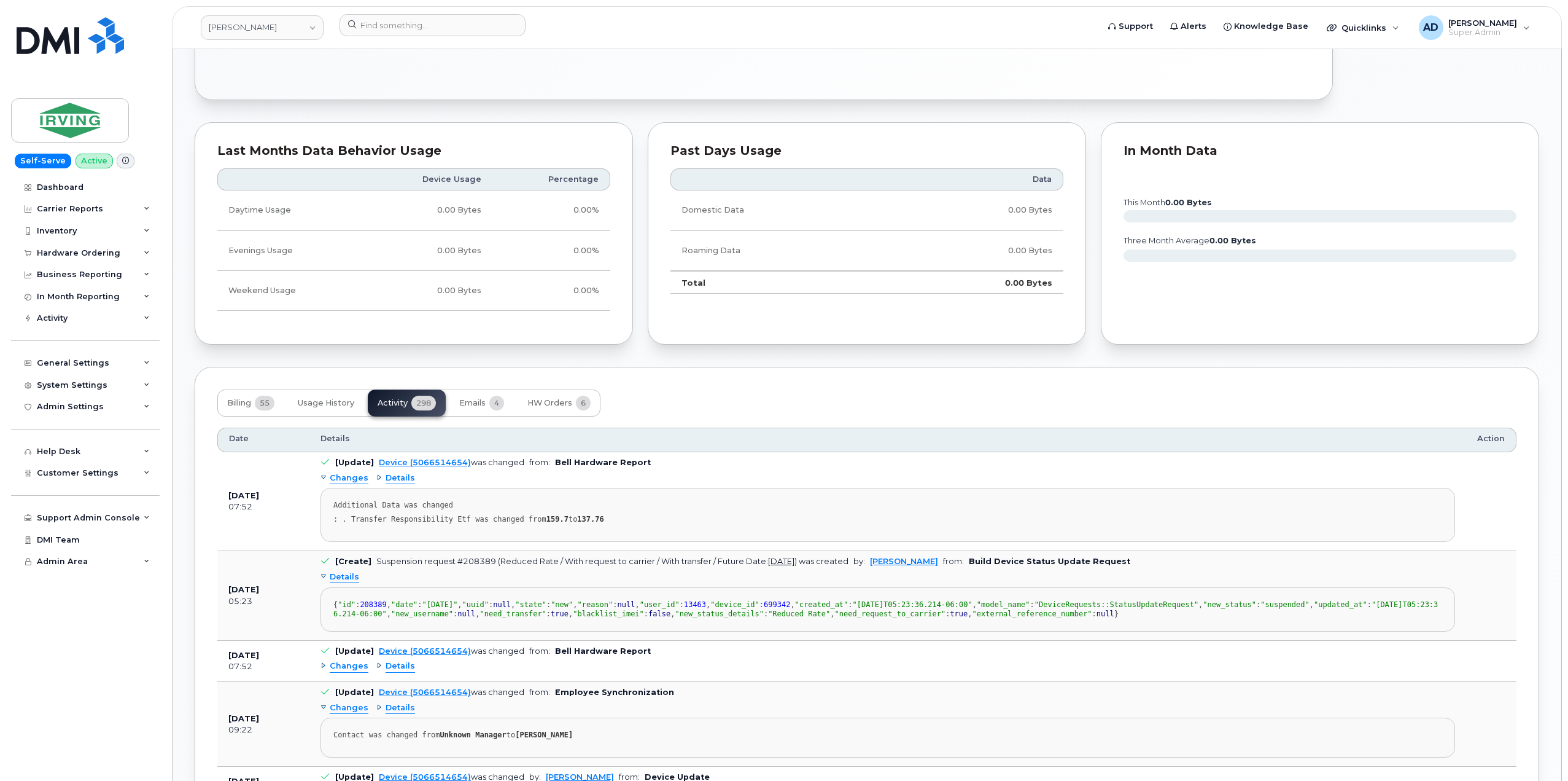
scroll to position [1351, 0]
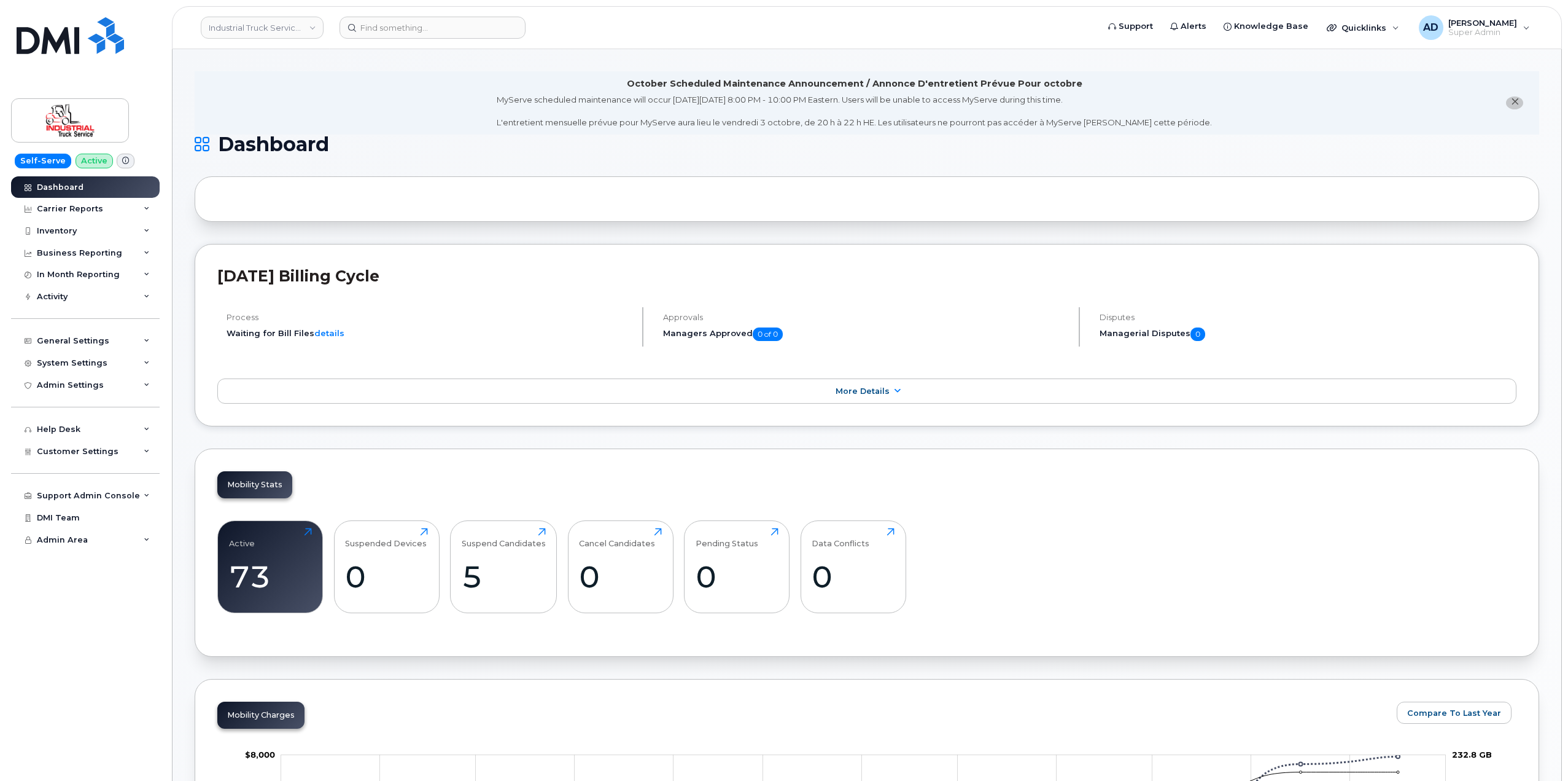
click at [467, 106] on li "October Scheduled Maintenance Announcement / Annonce D'entretient Prévue Pour o…" at bounding box center [867, 103] width 1344 height 63
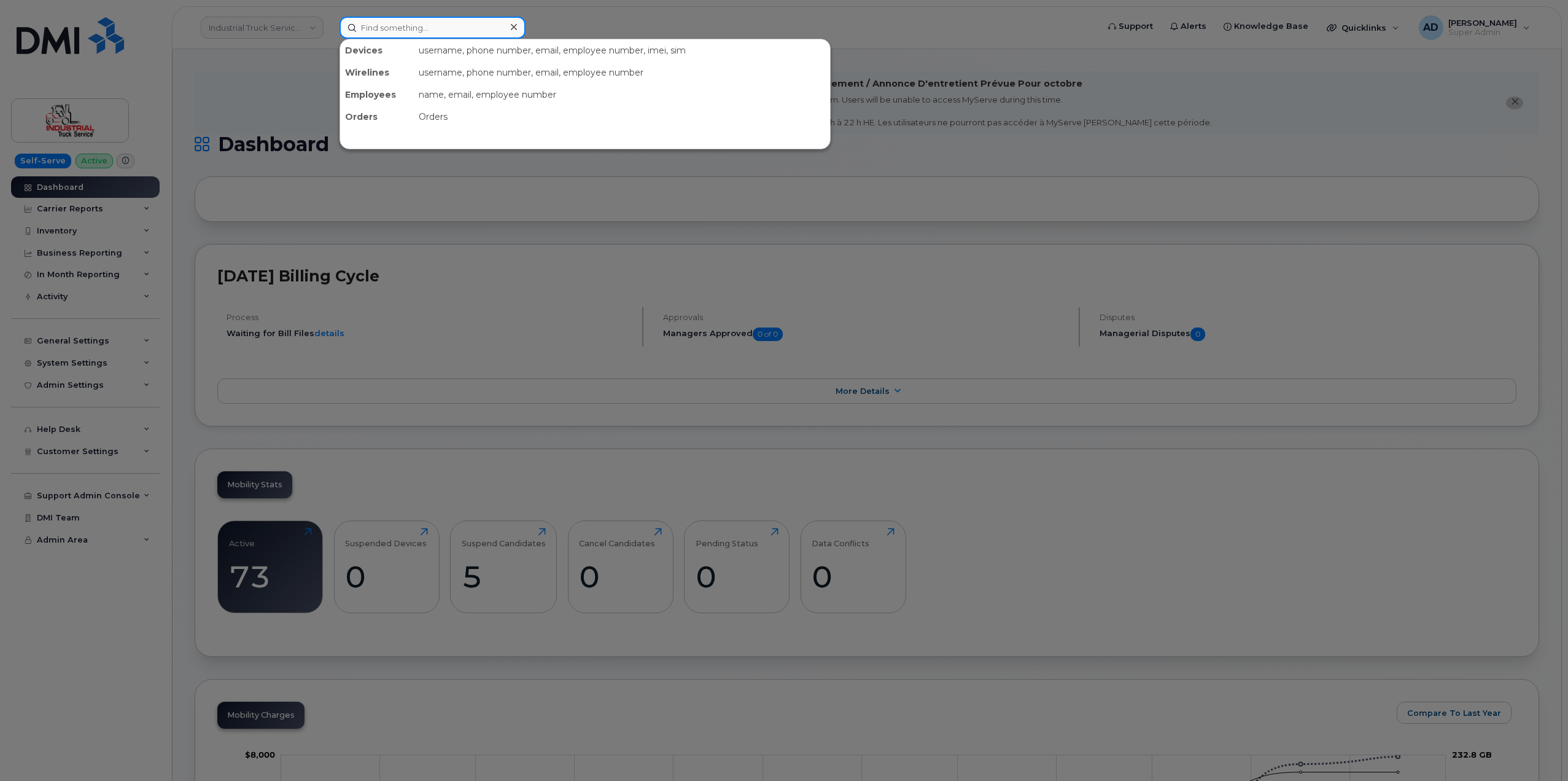
click at [471, 28] on input at bounding box center [432, 27] width 186 height 22
paste input "[PHONE_NUMBER]"
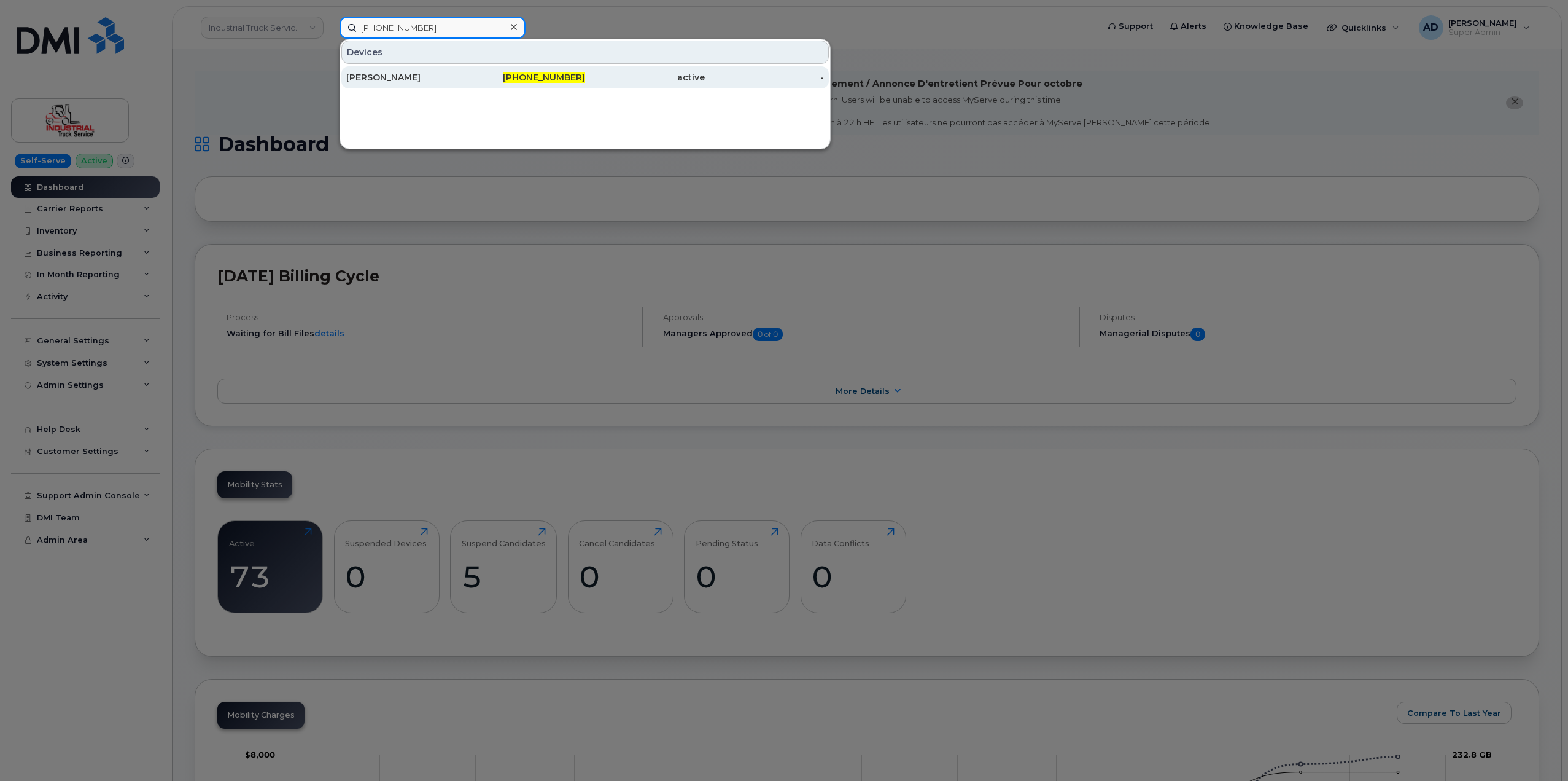
type input "306-201-6597"
click at [467, 78] on div "306-201-6597" at bounding box center [526, 77] width 120 height 12
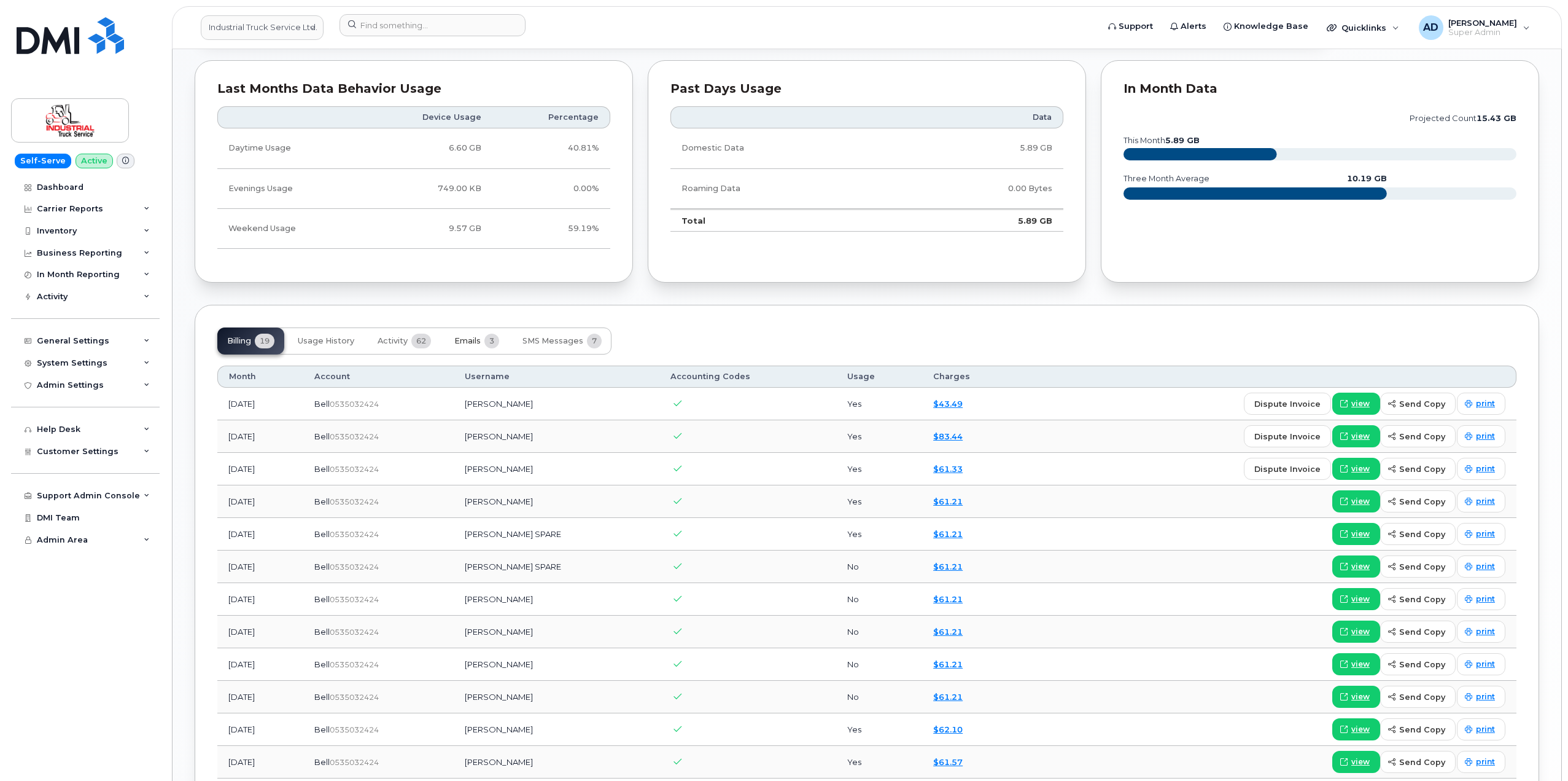
scroll to position [572, 0]
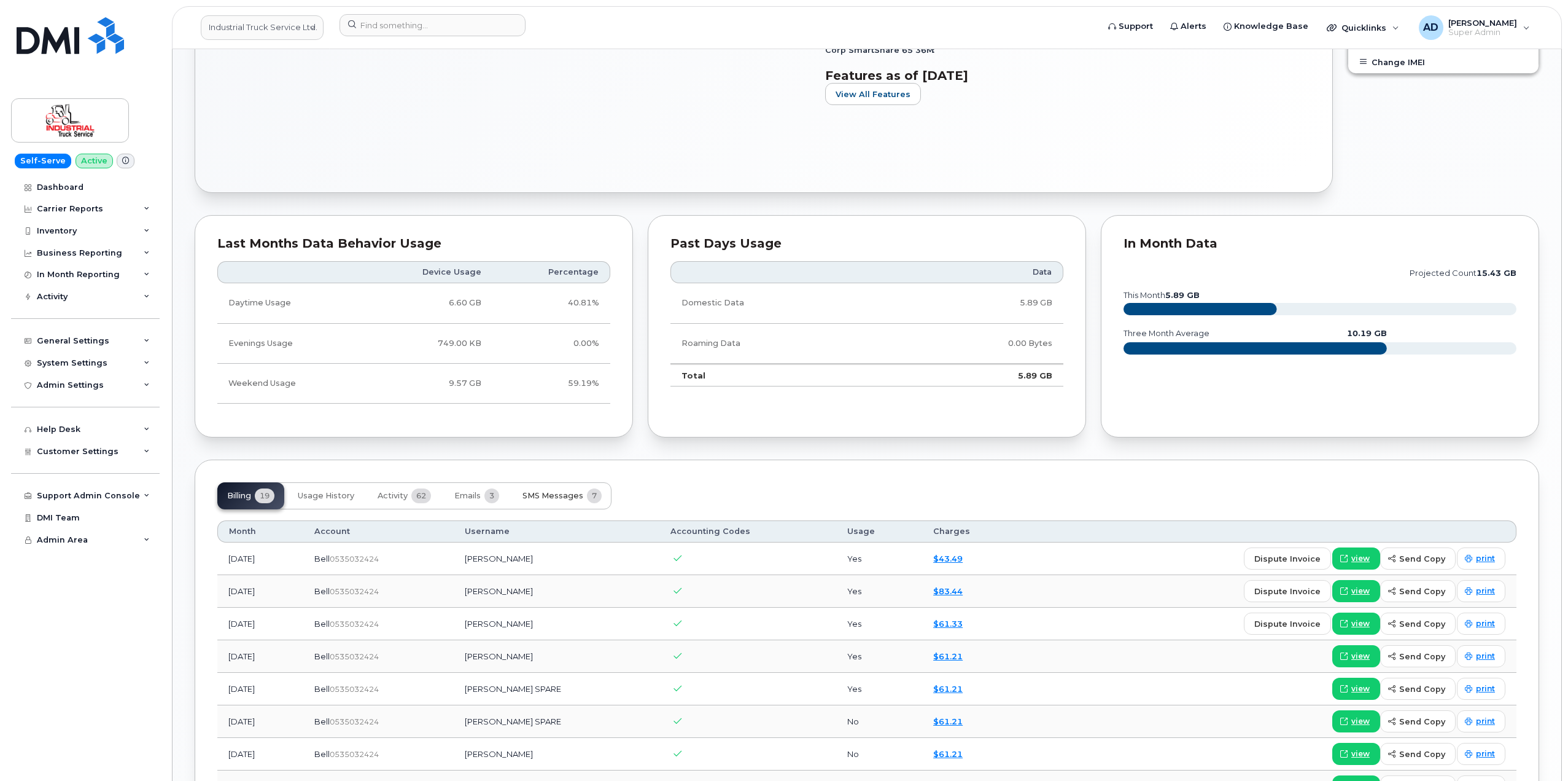
click at [548, 497] on span "SMS Messages" at bounding box center [552, 496] width 61 height 10
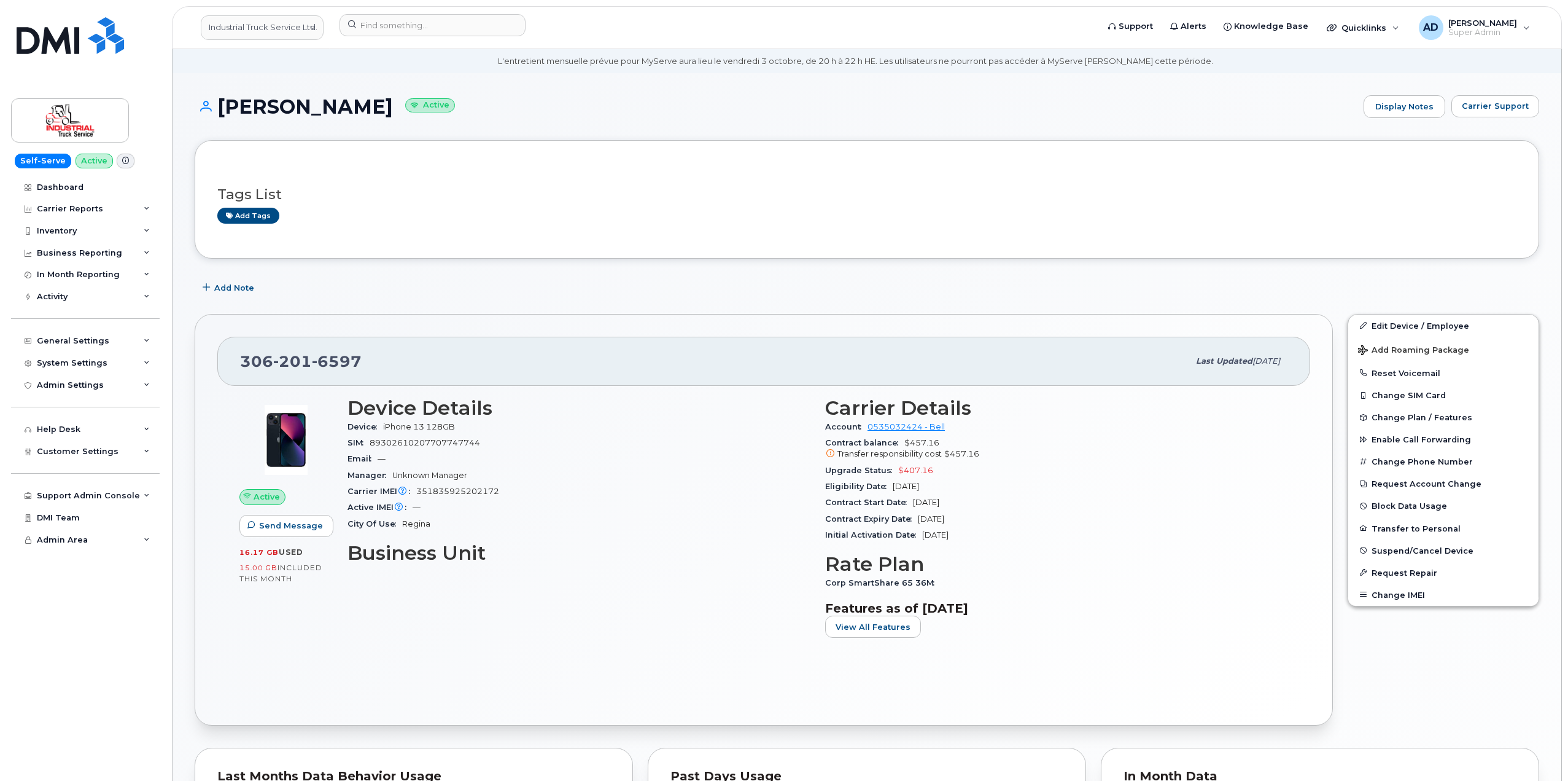
scroll to position [19, 0]
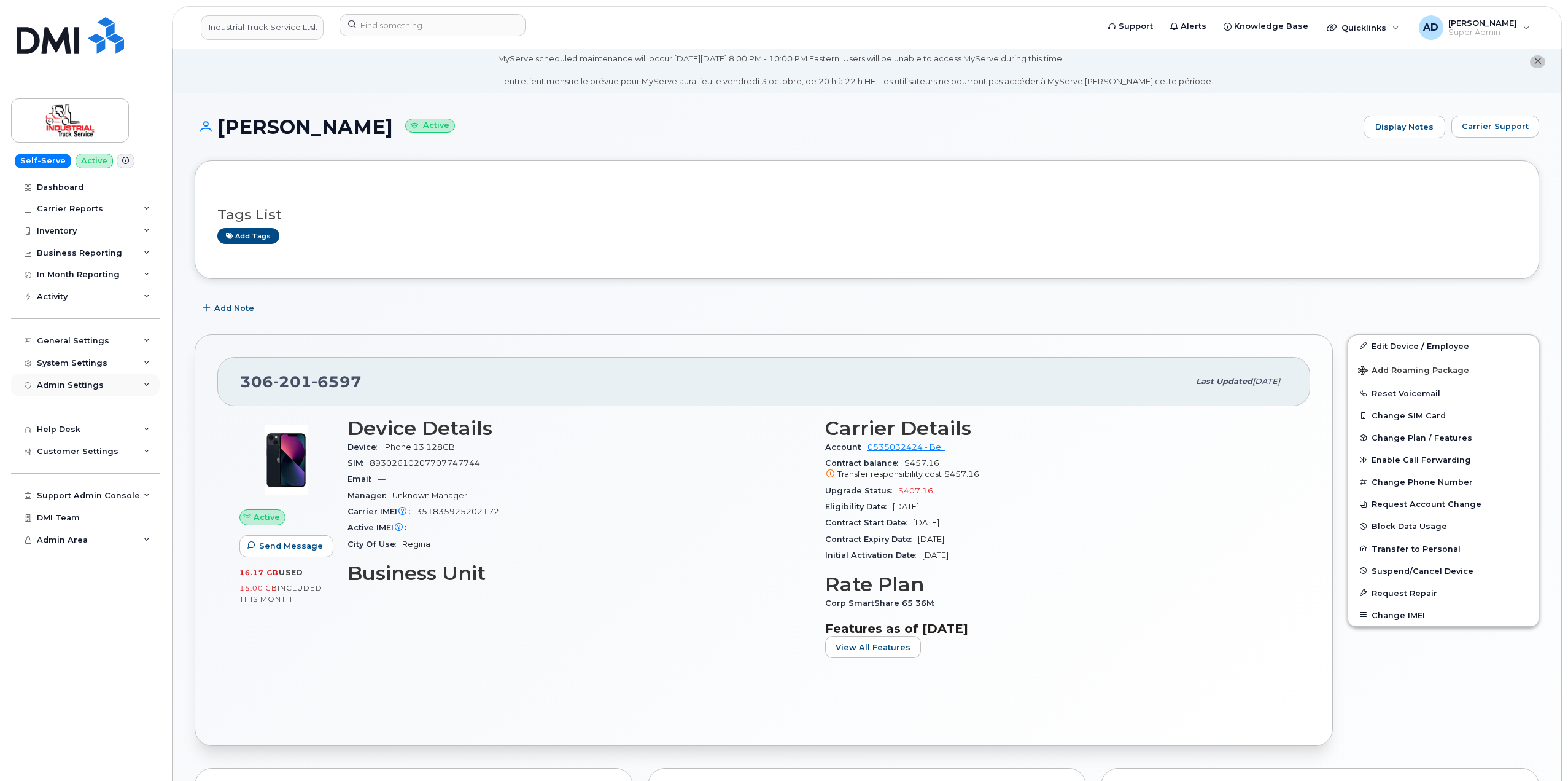
click at [144, 387] on icon at bounding box center [147, 386] width 6 height 6
click at [138, 364] on div "System Settings" at bounding box center [85, 362] width 148 height 22
click at [133, 326] on div "General Settings My Account Device Mapping Financial Lead Mapping Locations Man…" at bounding box center [87, 329] width 151 height 45
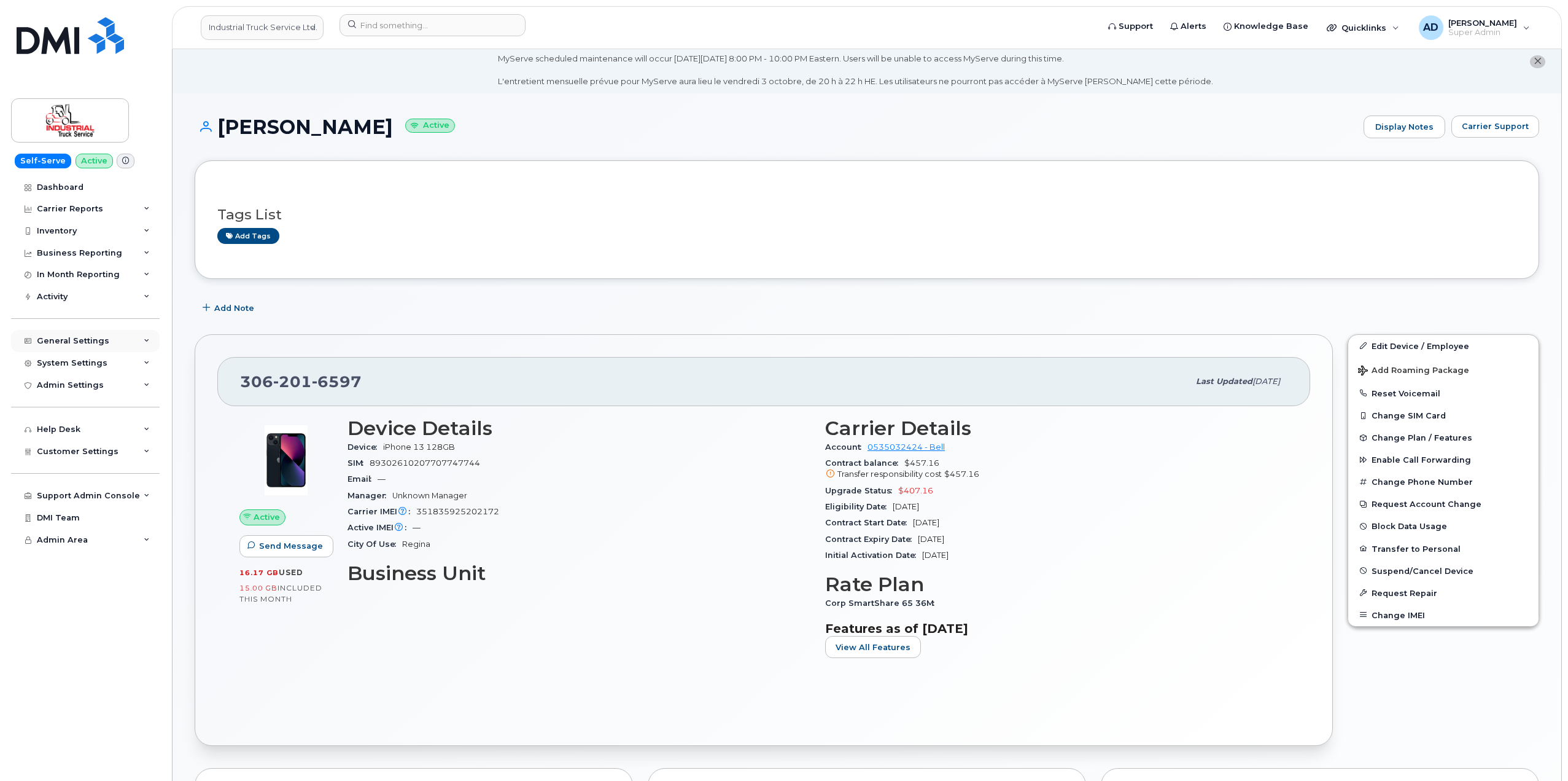
click at [131, 335] on div "General Settings" at bounding box center [85, 340] width 148 height 22
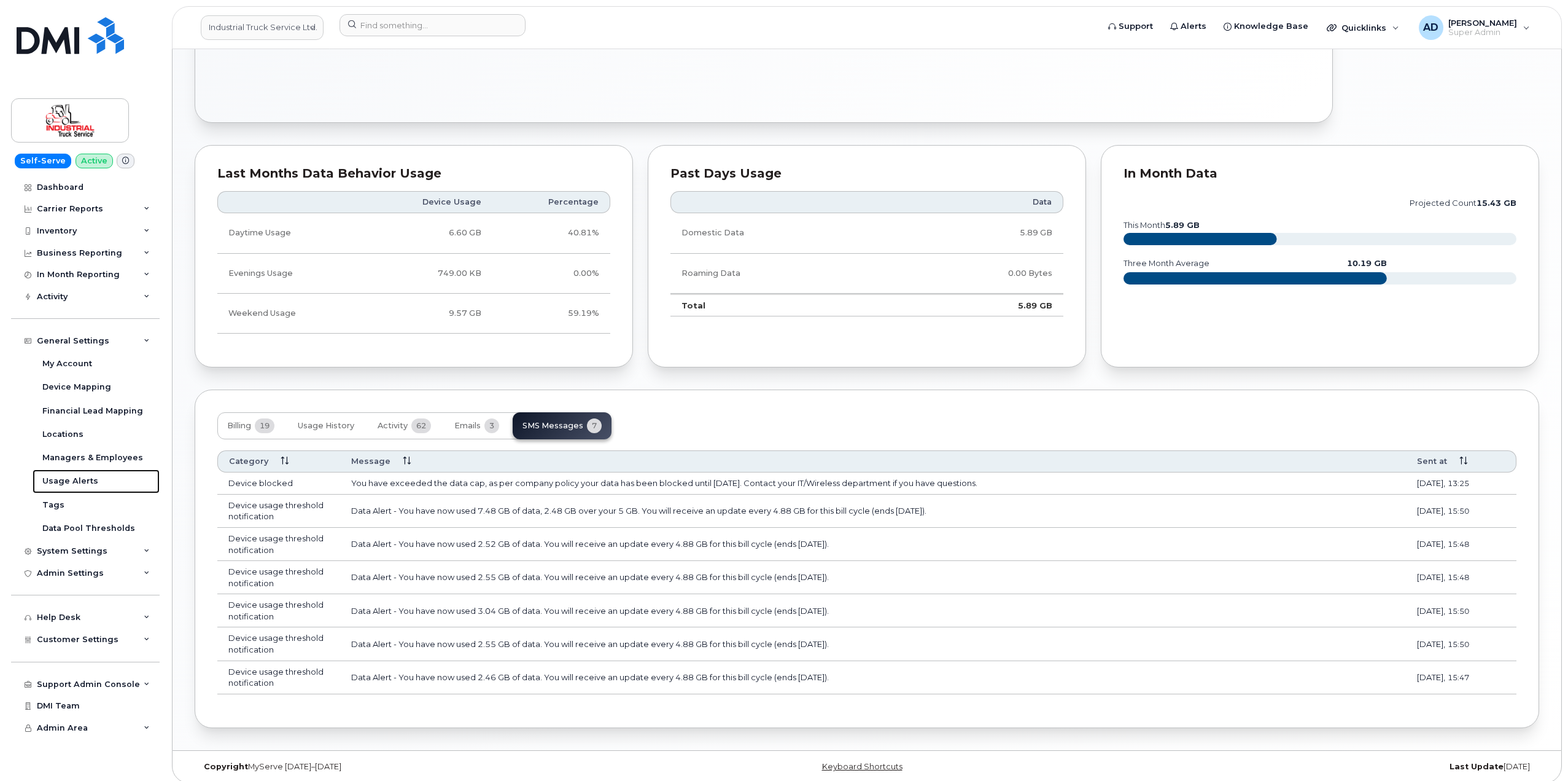
scroll to position [651, 0]
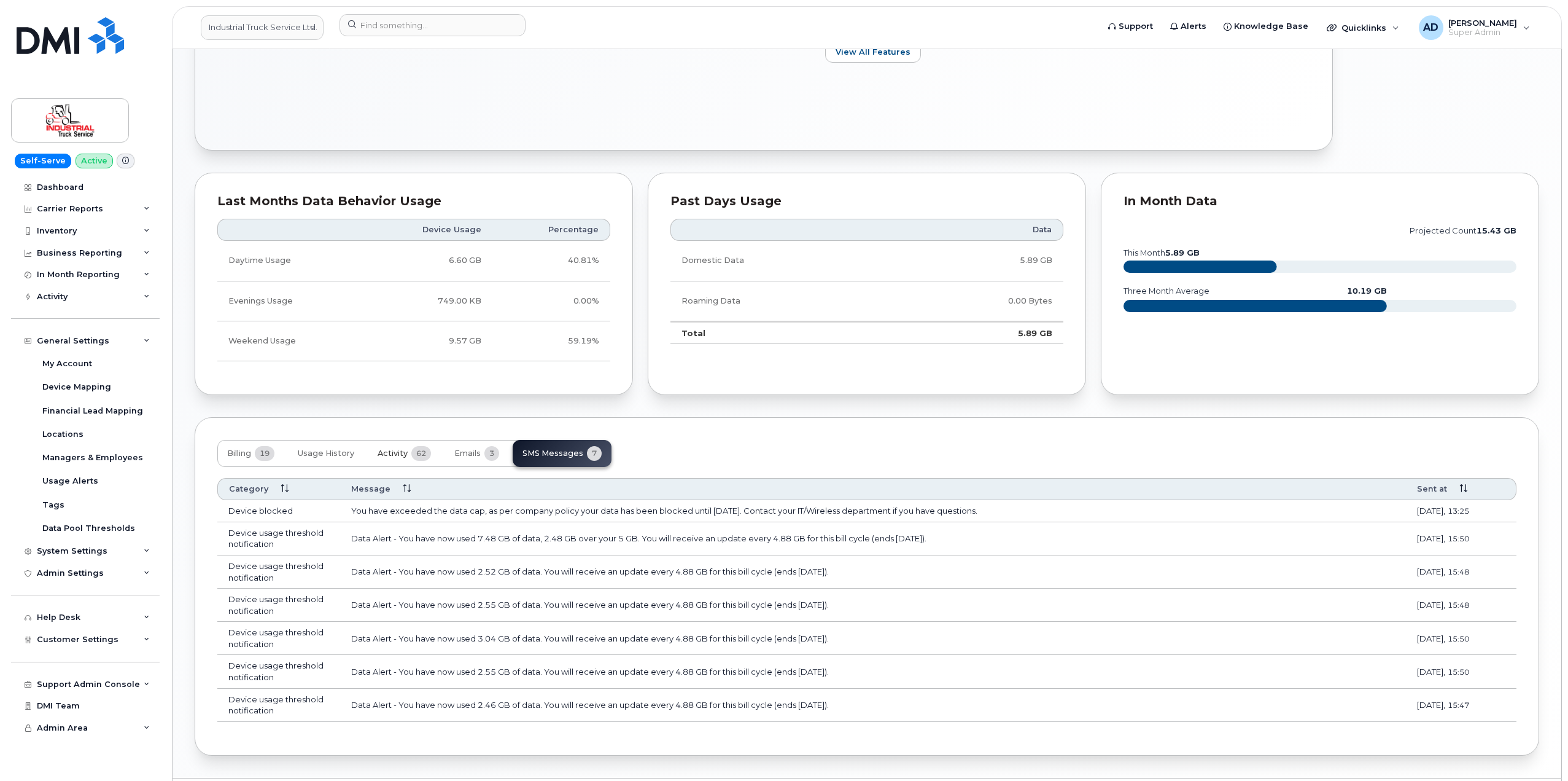
click at [391, 458] on span "Activity" at bounding box center [392, 453] width 30 height 10
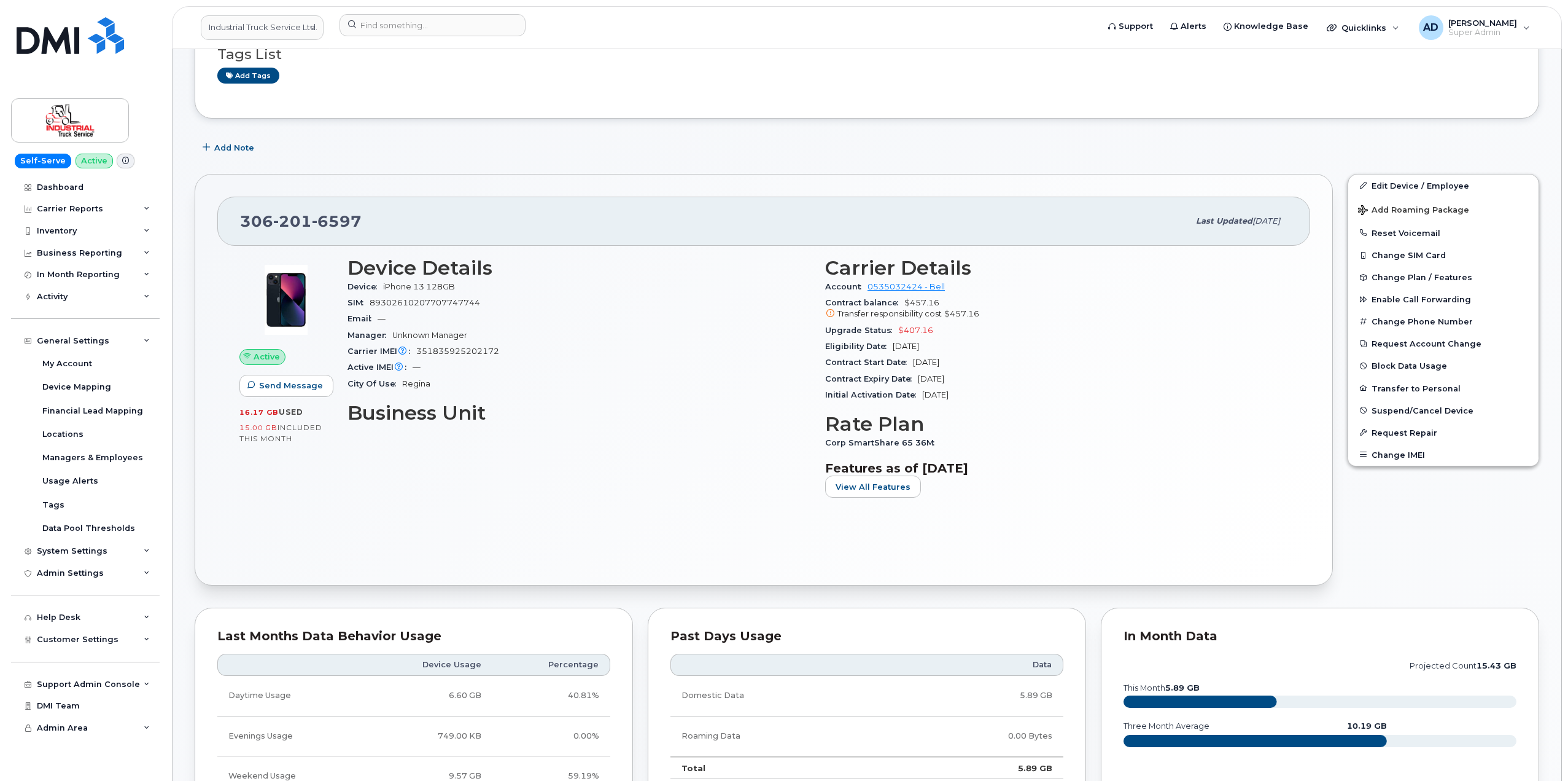
scroll to position [0, 0]
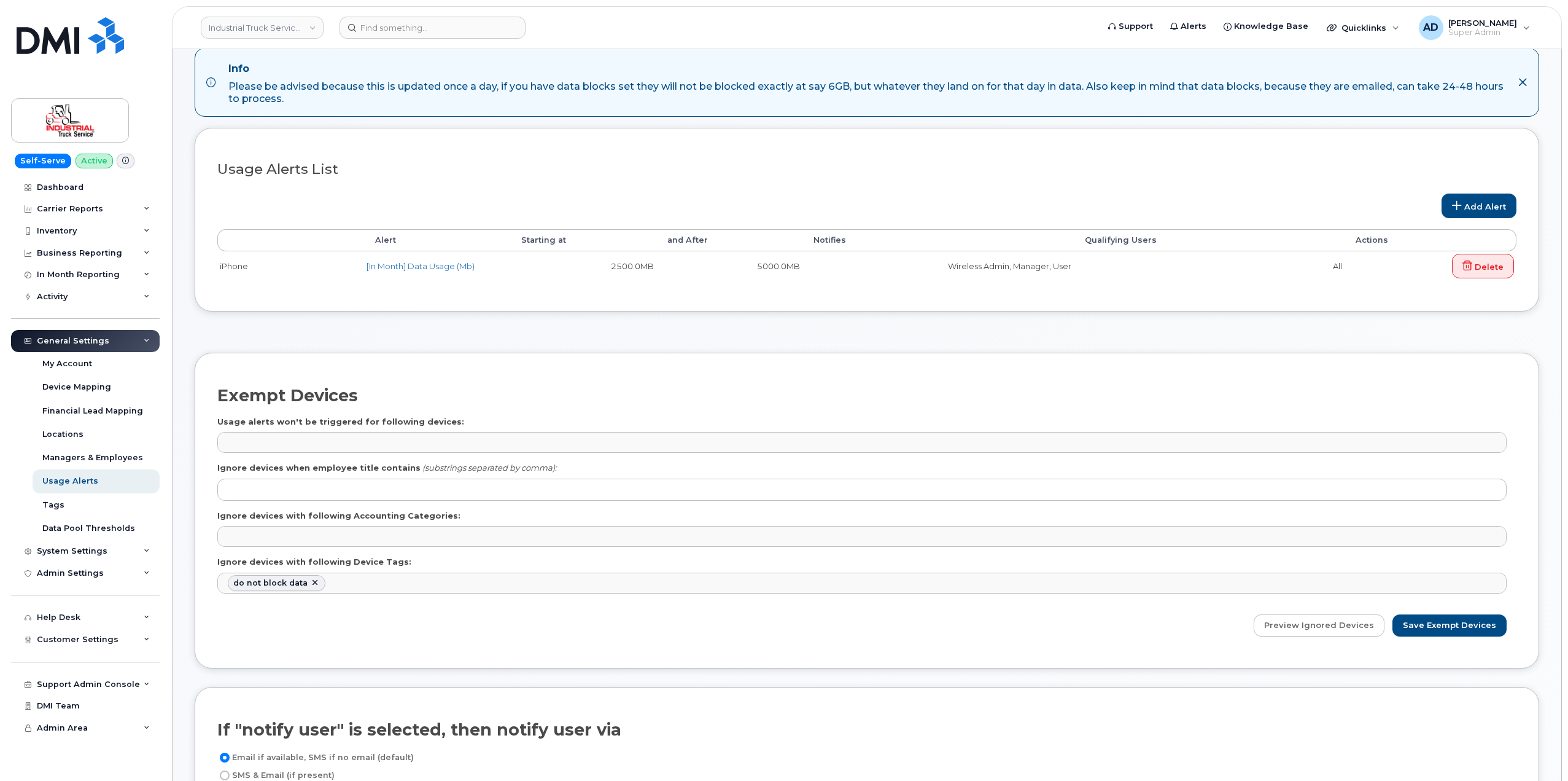
scroll to position [123, 0]
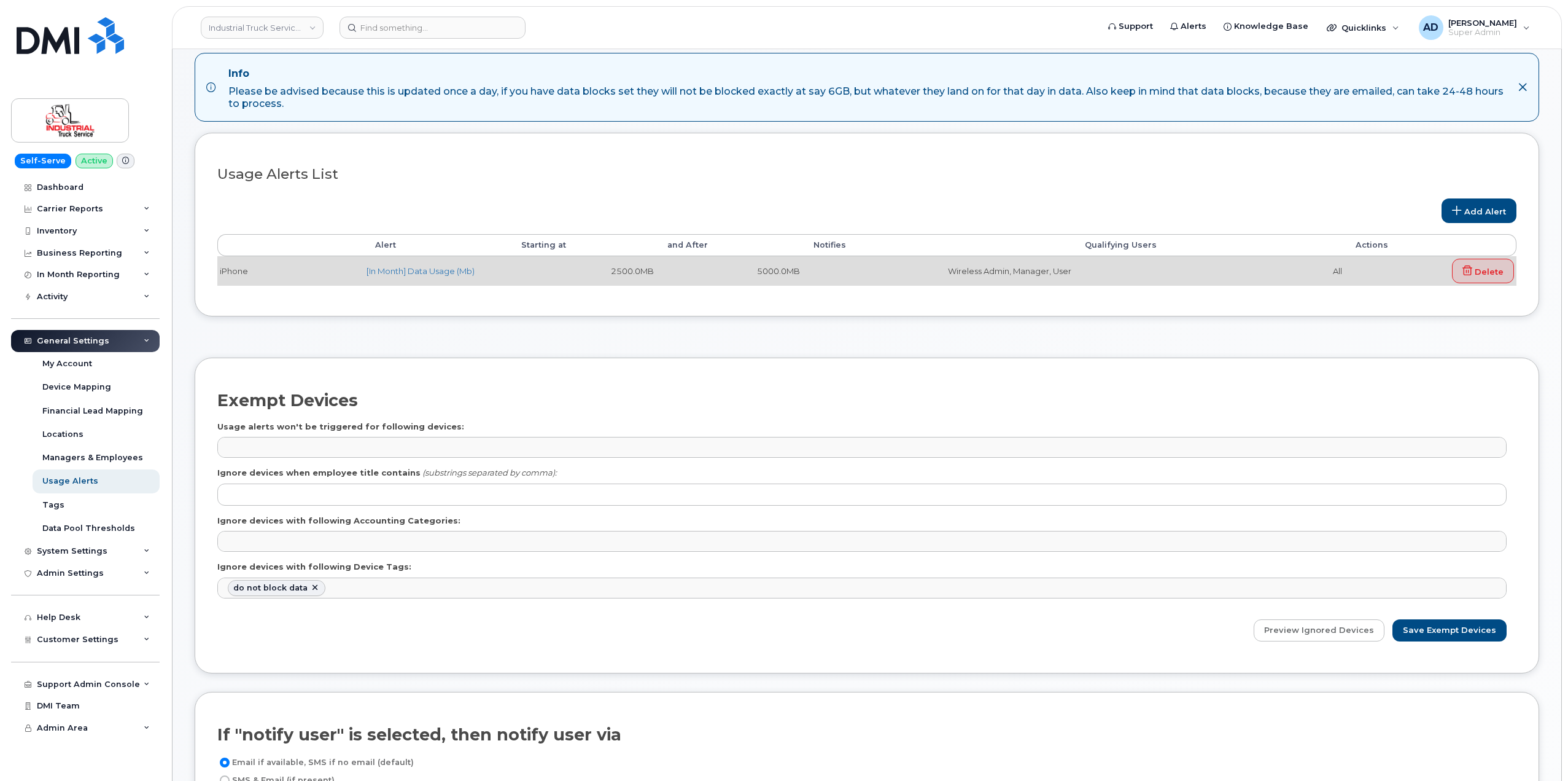
click at [436, 277] on td "[In Month] Data Usage (Mb)" at bounding box center [437, 271] width 146 height 29
click at [452, 267] on link "[In Month] Data Usage (Mb)" at bounding box center [420, 271] width 108 height 10
